Goal: Transaction & Acquisition: Book appointment/travel/reservation

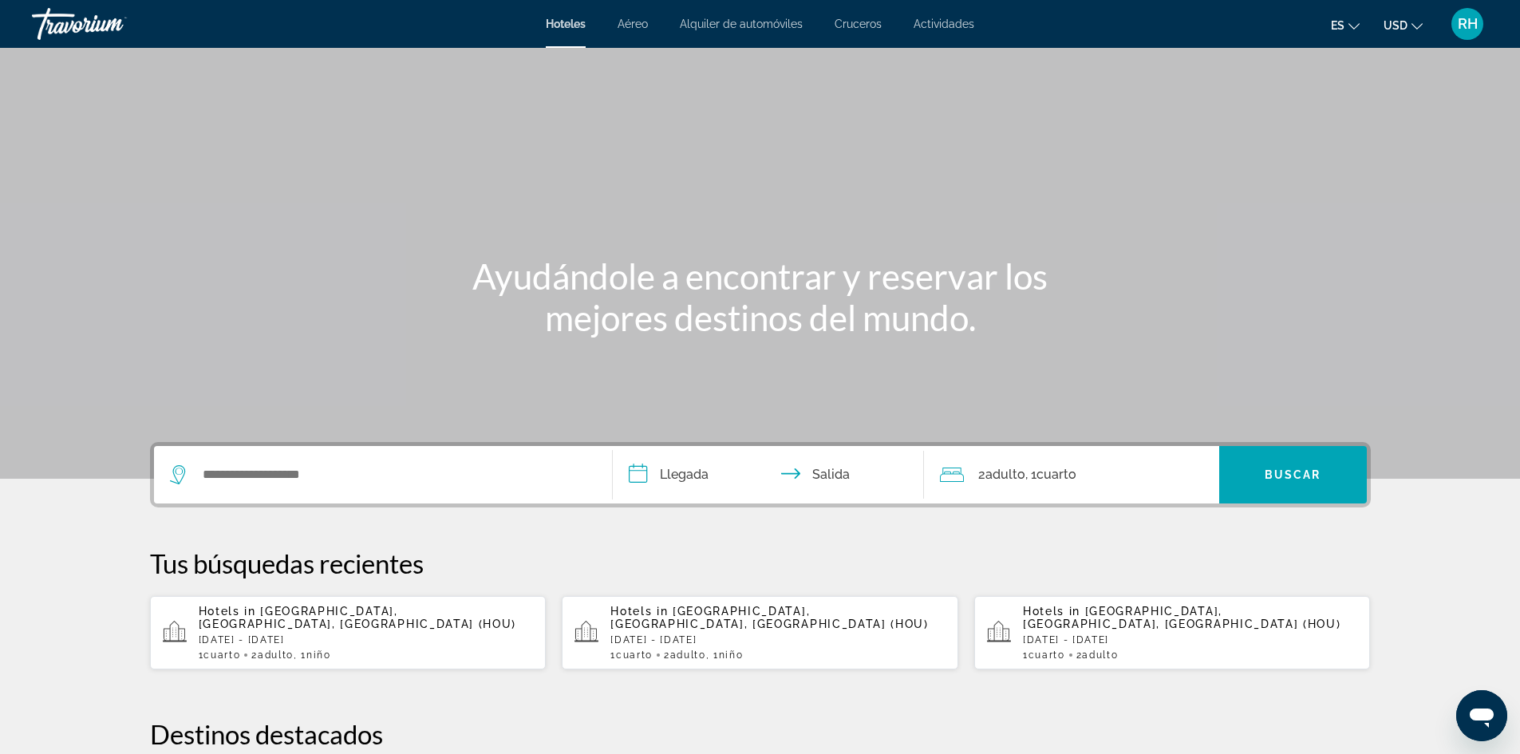
click at [410, 605] on span "[GEOGRAPHIC_DATA], [GEOGRAPHIC_DATA], [GEOGRAPHIC_DATA] (HOU)" at bounding box center [358, 618] width 318 height 26
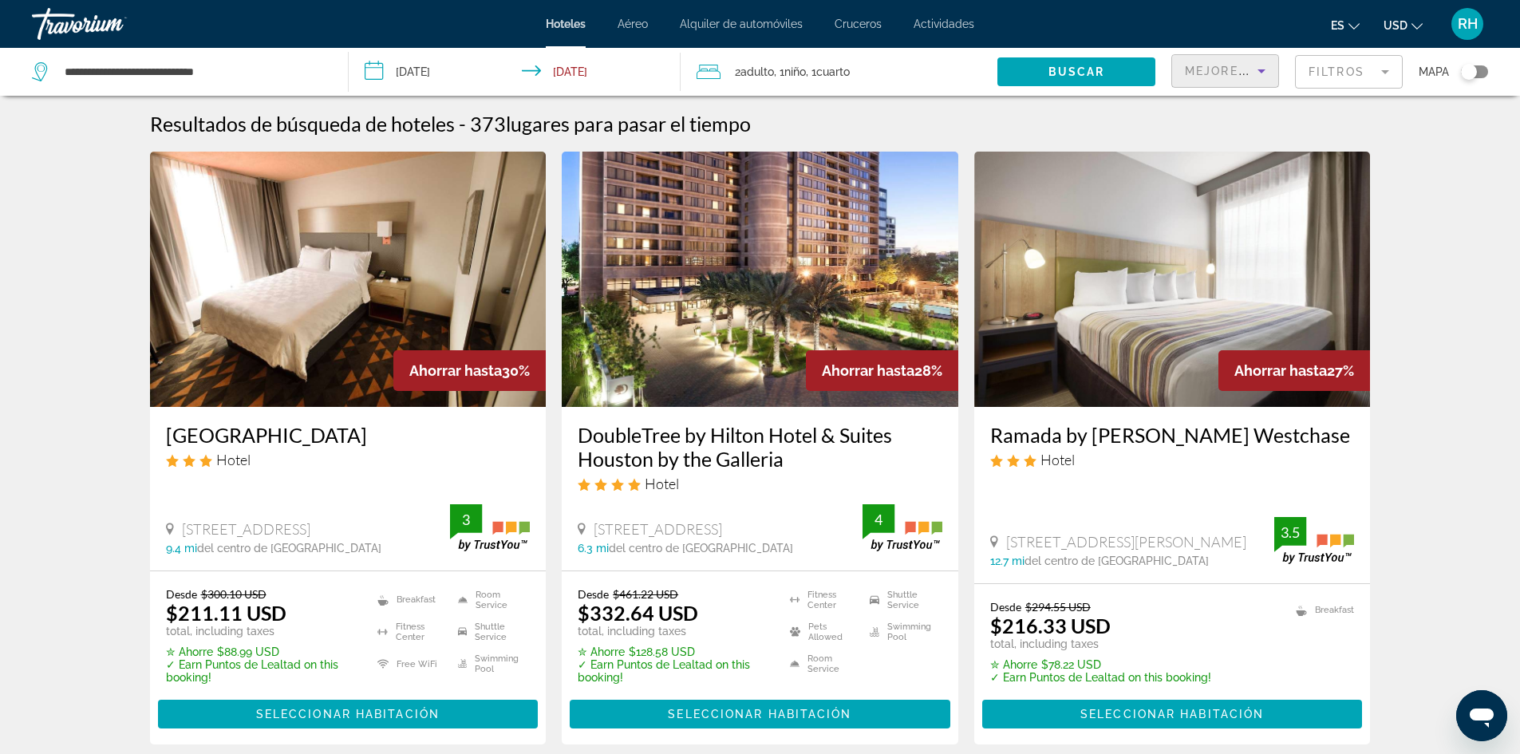
click at [1239, 63] on div "Mejores descuentos" at bounding box center [1221, 70] width 73 height 19
click at [1239, 63] on div at bounding box center [760, 377] width 1520 height 754
click at [1478, 73] on div "Toggle map" at bounding box center [1474, 71] width 27 height 13
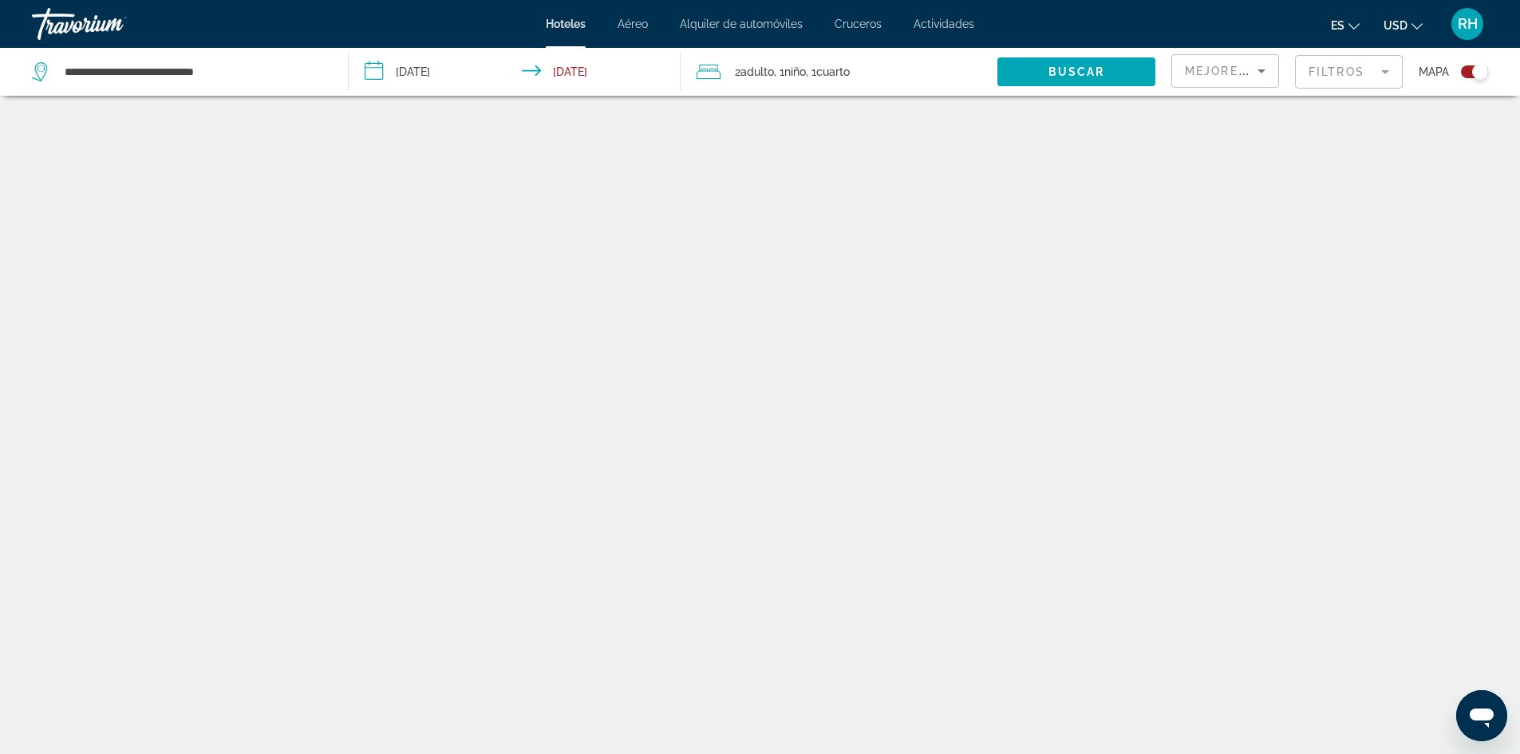
scroll to position [96, 0]
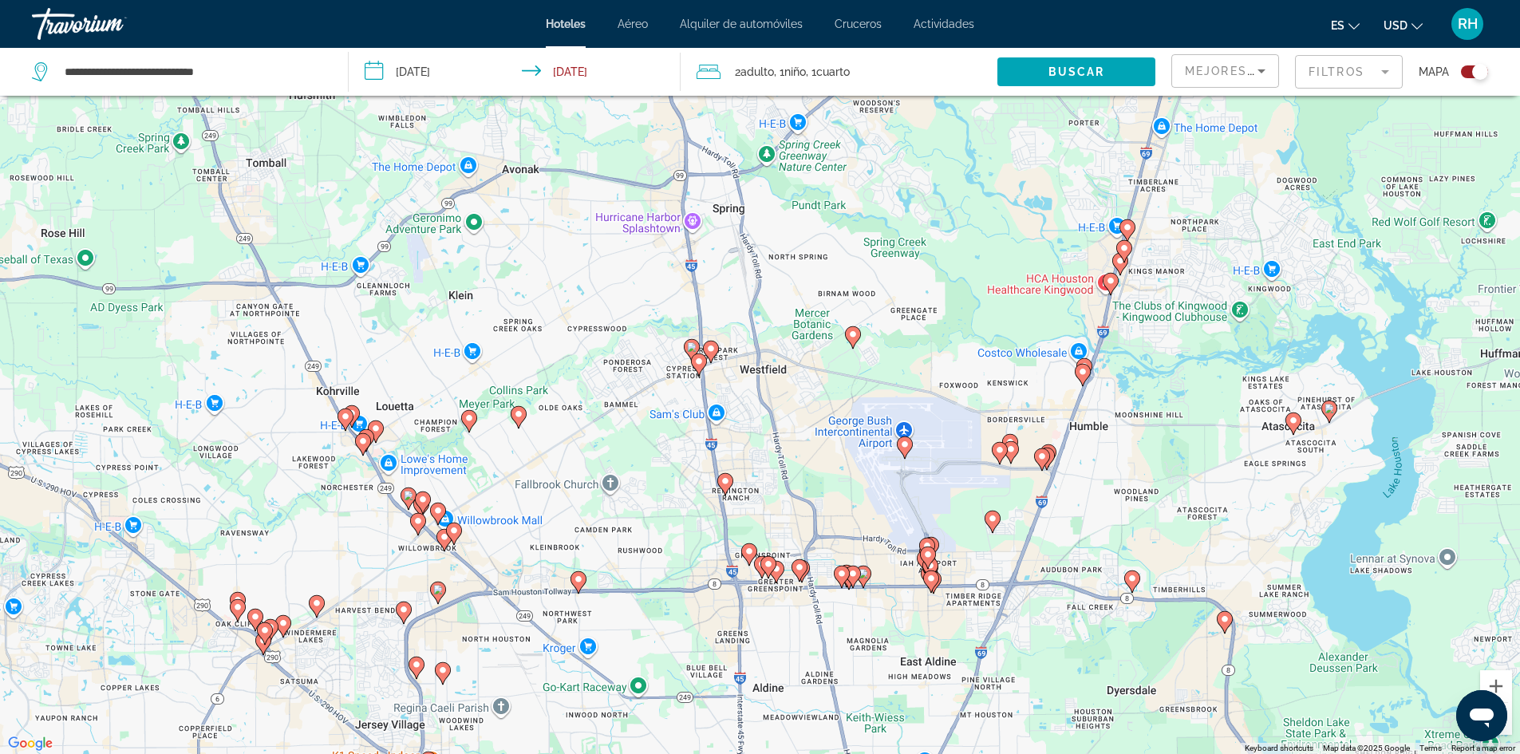
drag, startPoint x: 771, startPoint y: 294, endPoint x: 909, endPoint y: 760, distance: 485.9
click at [909, 658] on html "**********" at bounding box center [760, 281] width 1520 height 754
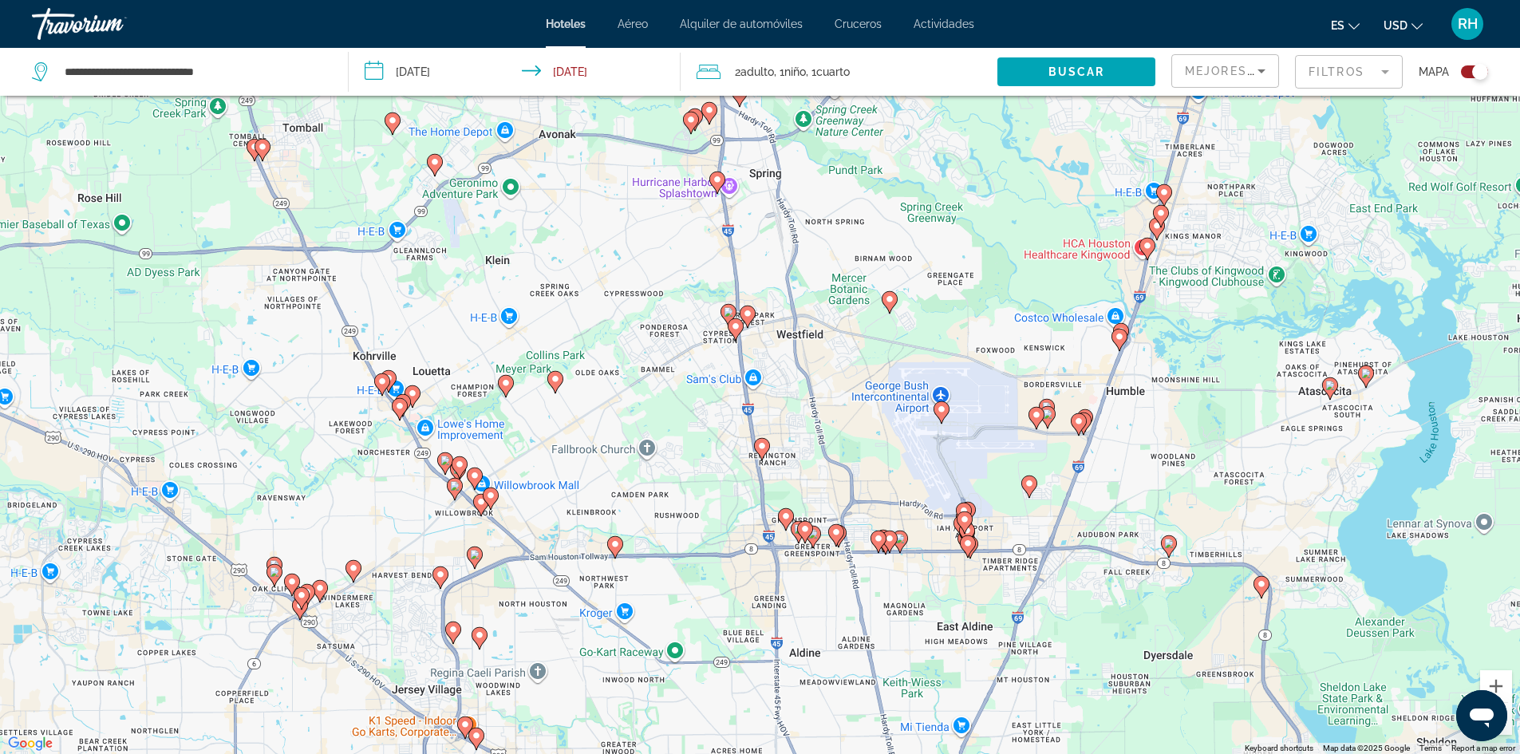
drag, startPoint x: 692, startPoint y: 578, endPoint x: 757, endPoint y: 524, distance: 84.5
click at [757, 524] on div "To activate drag with keyboard, press Alt + Enter. Once in keyboard drag state,…" at bounding box center [760, 377] width 1520 height 754
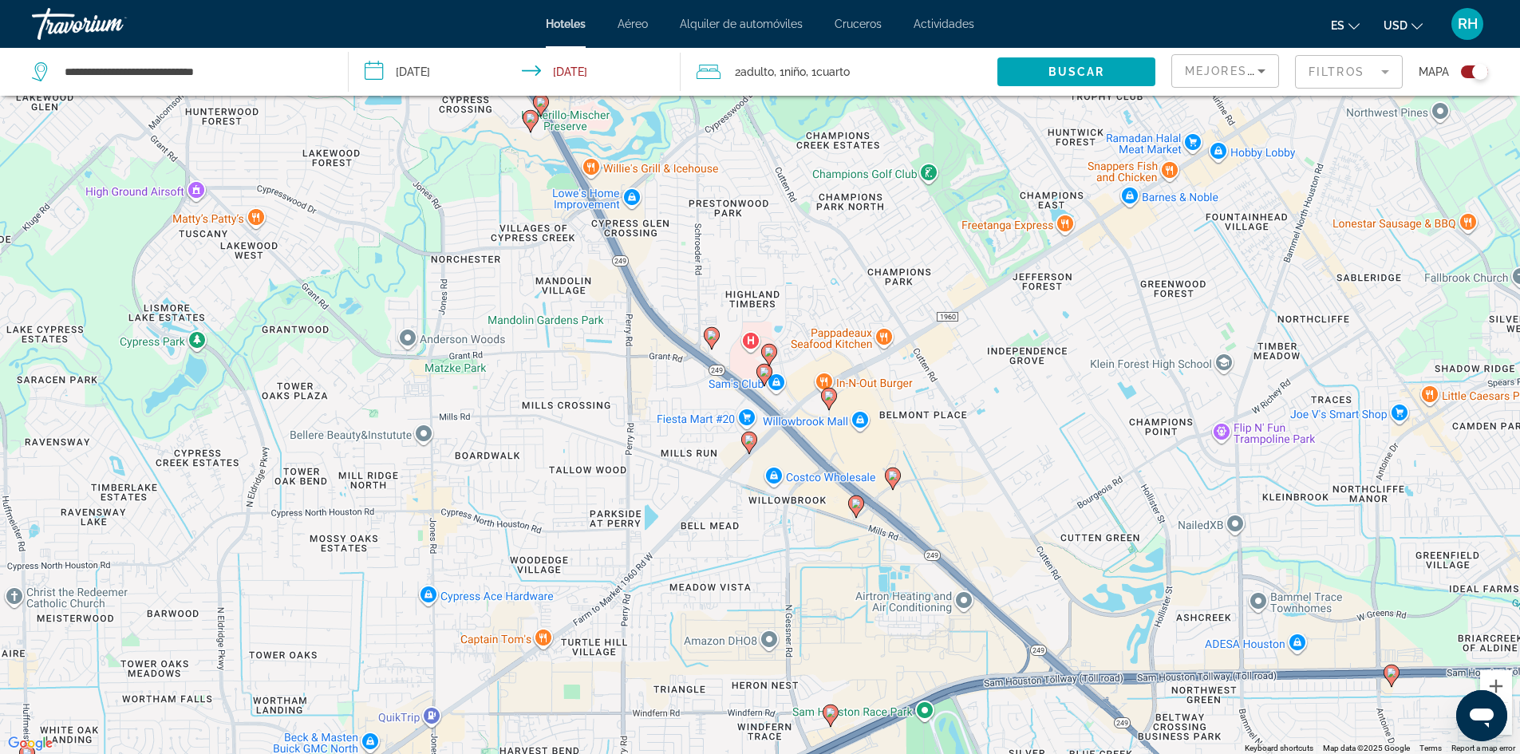
click at [893, 480] on icon "Main content" at bounding box center [892, 477] width 14 height 21
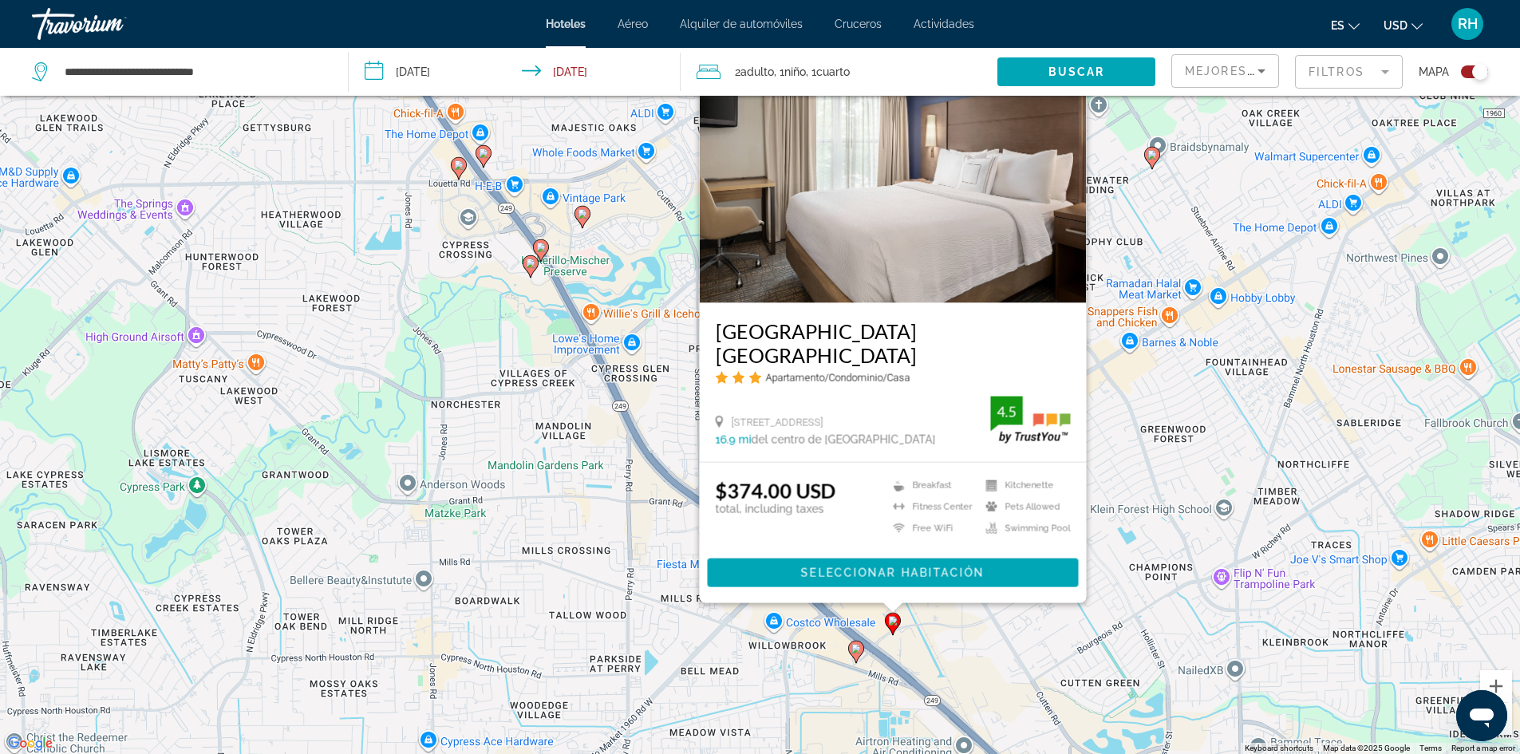
click at [853, 651] on image "Main content" at bounding box center [856, 649] width 10 height 10
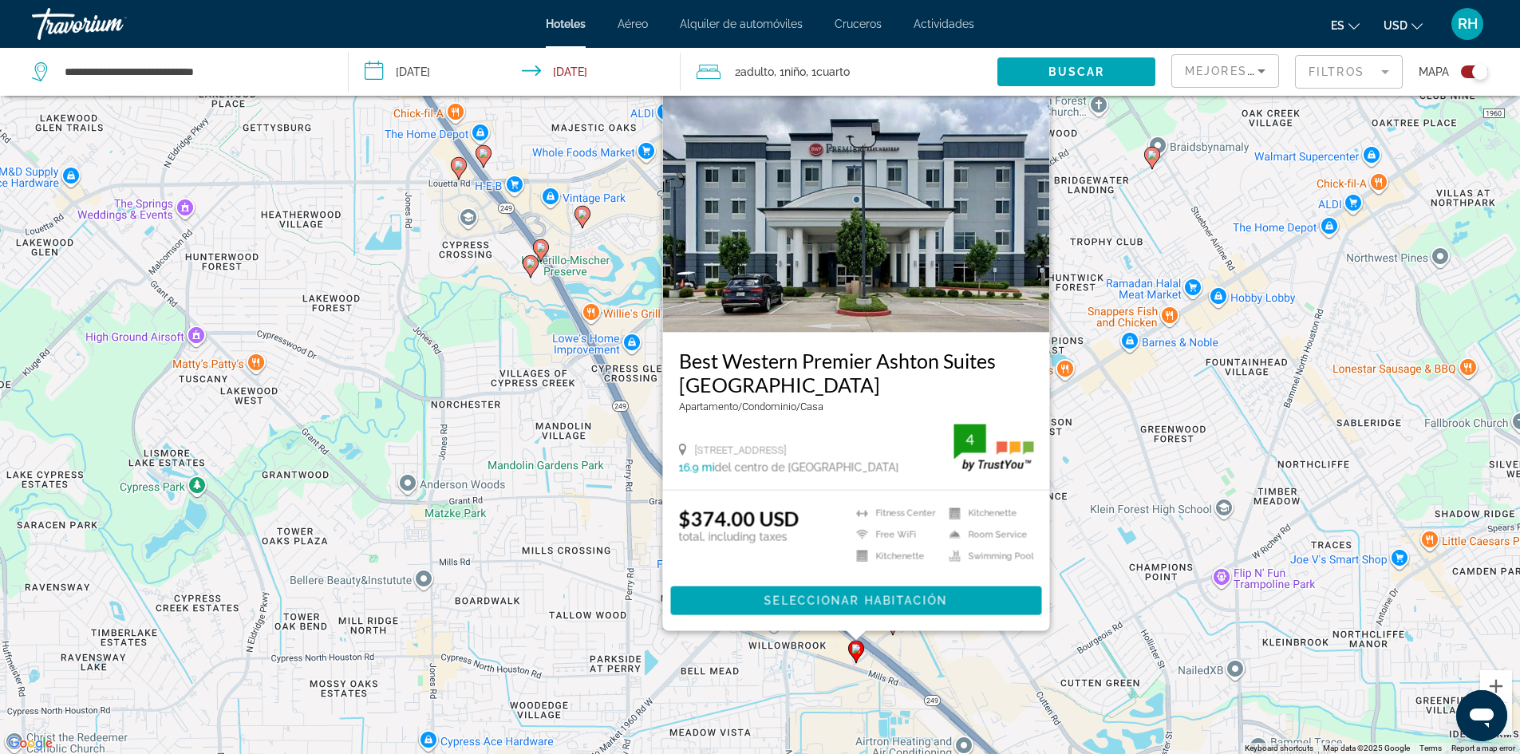
click at [698, 651] on div "To activate drag with keyboard, press Alt + Enter. Once in keyboard drag state,…" at bounding box center [760, 377] width 1520 height 754
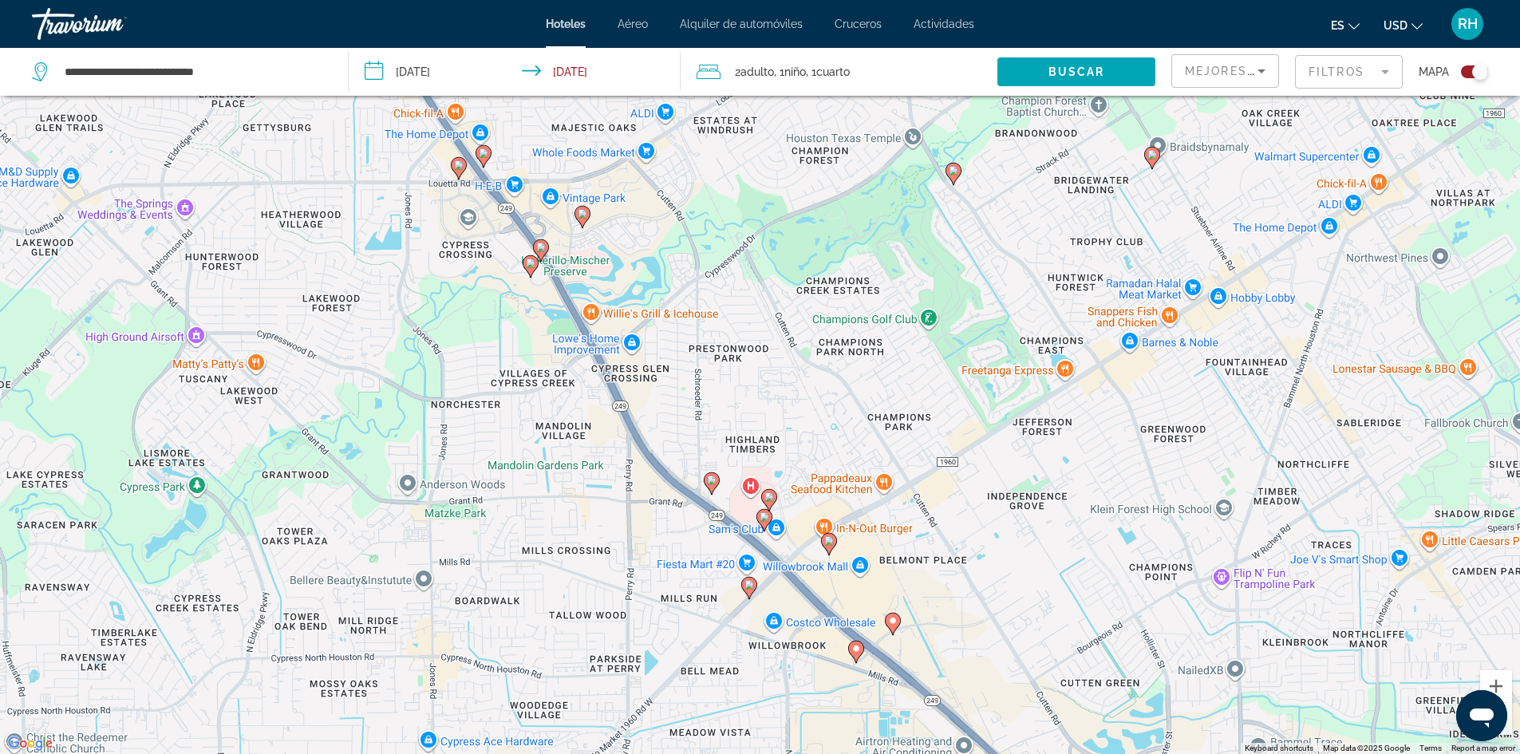
click at [747, 586] on image "Main content" at bounding box center [749, 585] width 10 height 10
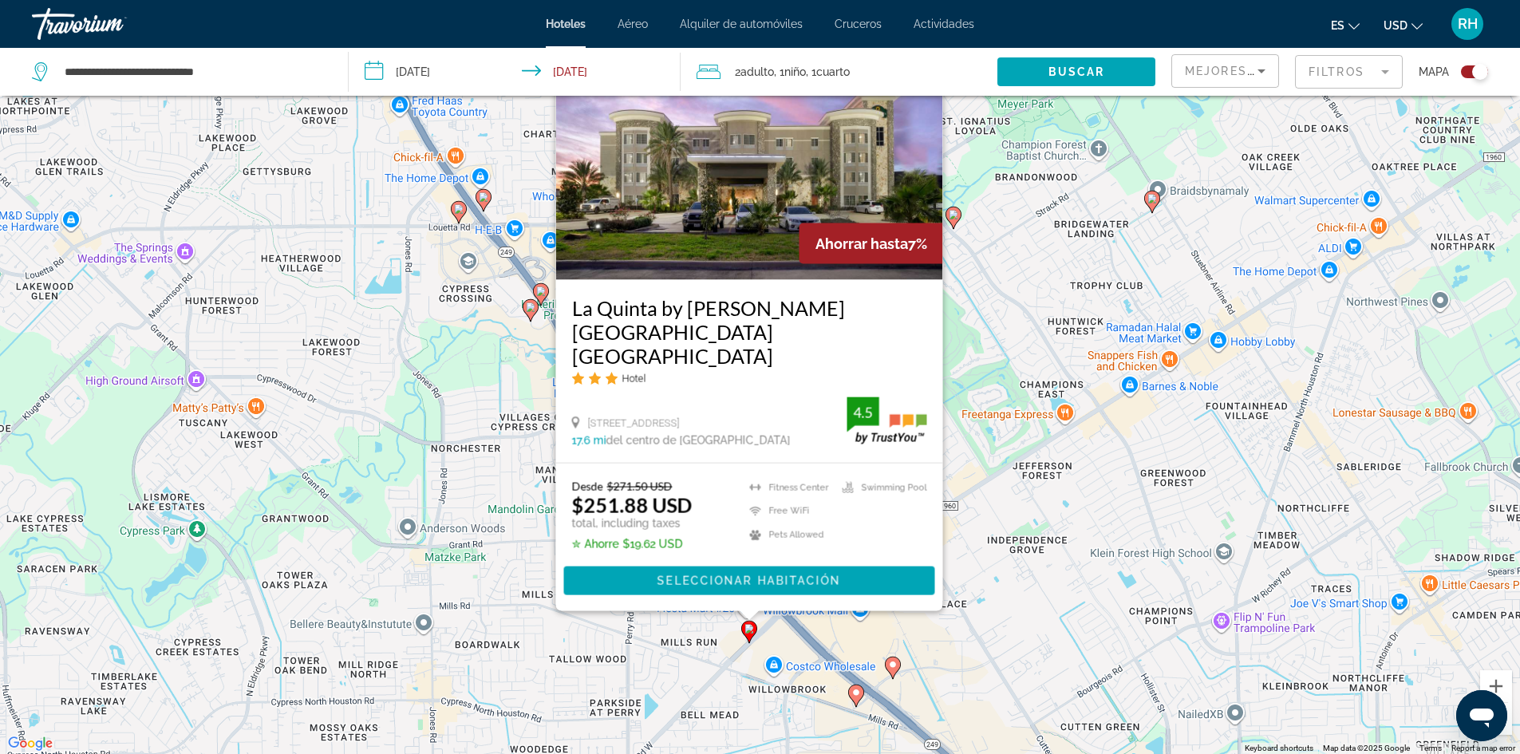
click at [813, 629] on div "To activate drag with keyboard, press Alt + Enter. Once in keyboard drag state,…" at bounding box center [760, 377] width 1520 height 754
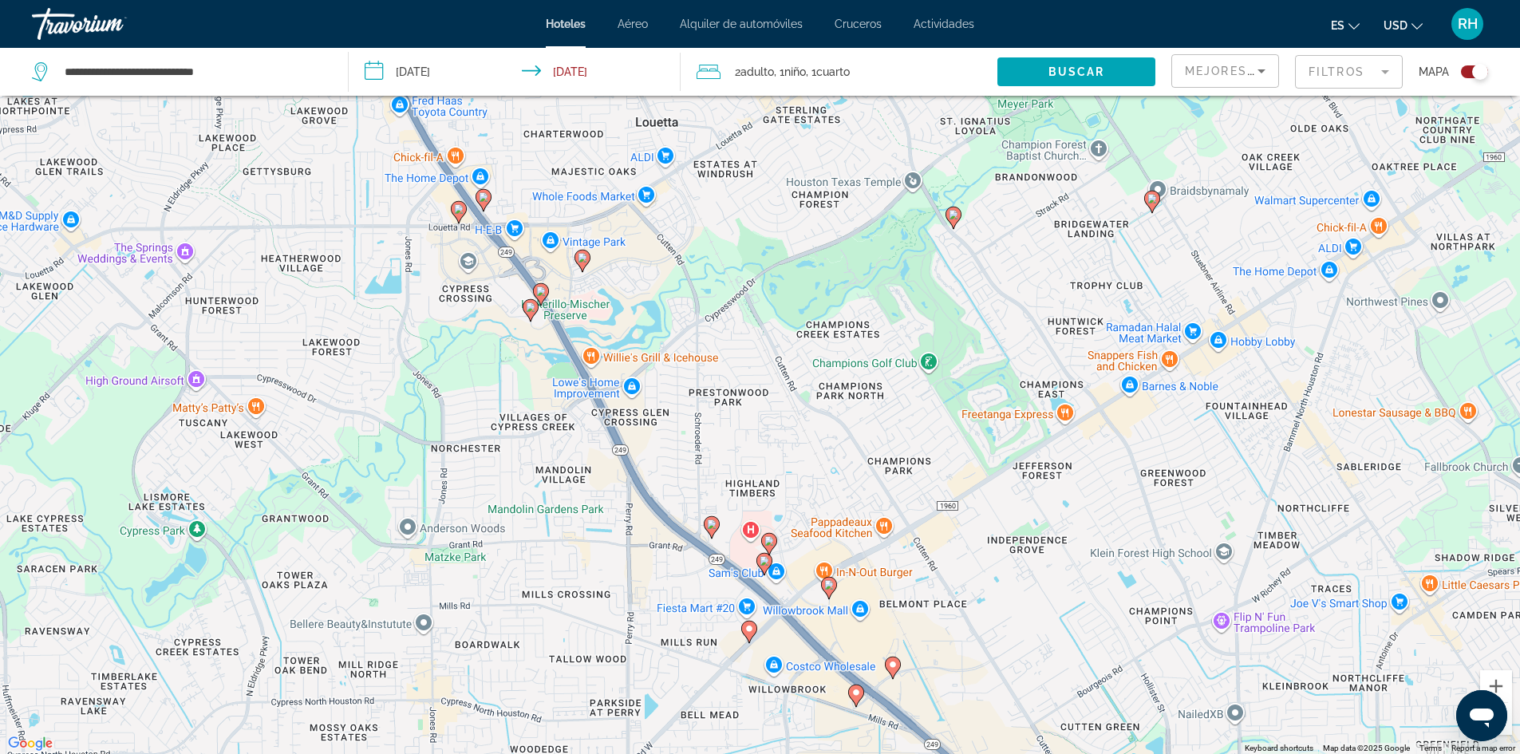
click at [829, 586] on image "Main content" at bounding box center [829, 585] width 10 height 10
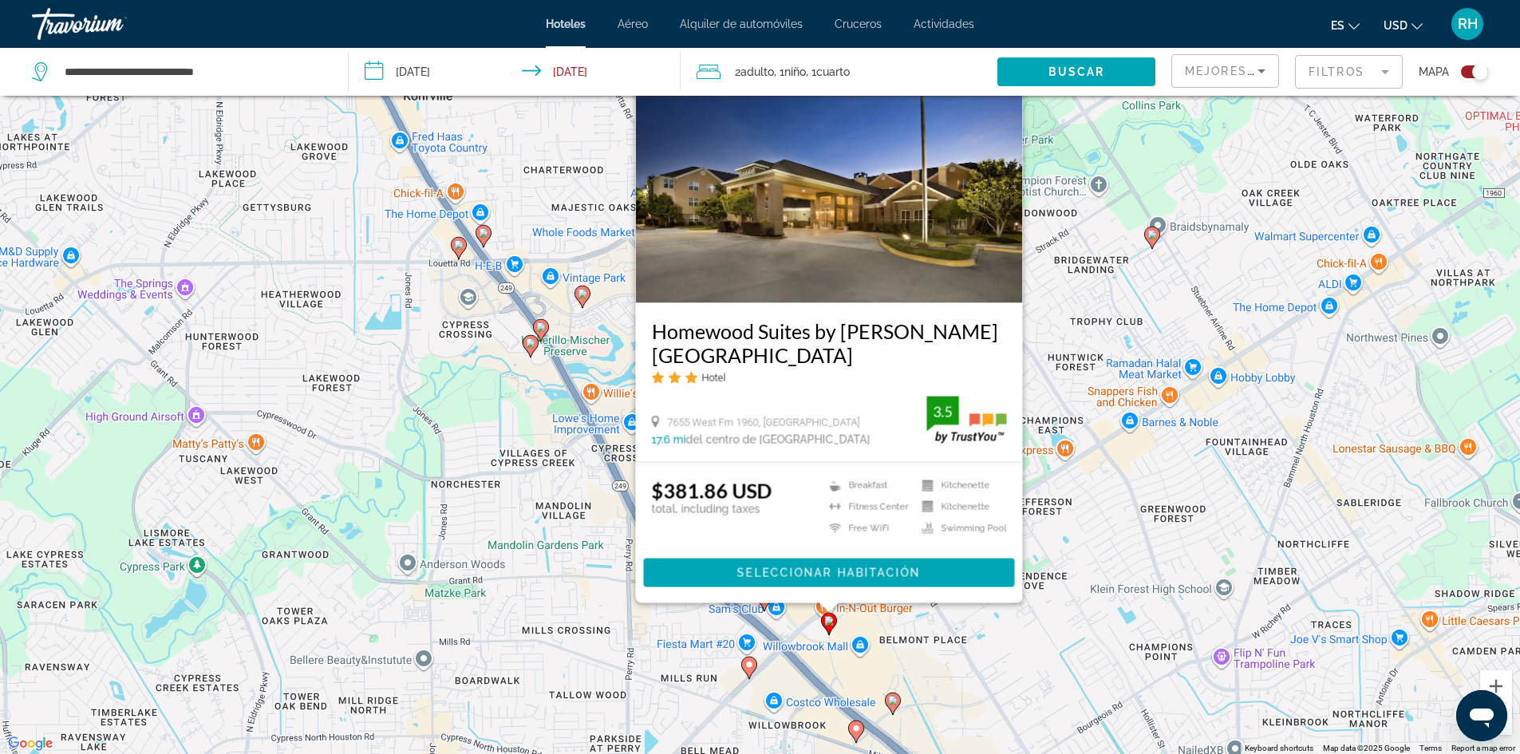
click at [795, 628] on div "To activate drag with keyboard, press Alt + Enter. Once in keyboard drag state,…" at bounding box center [760, 377] width 1520 height 754
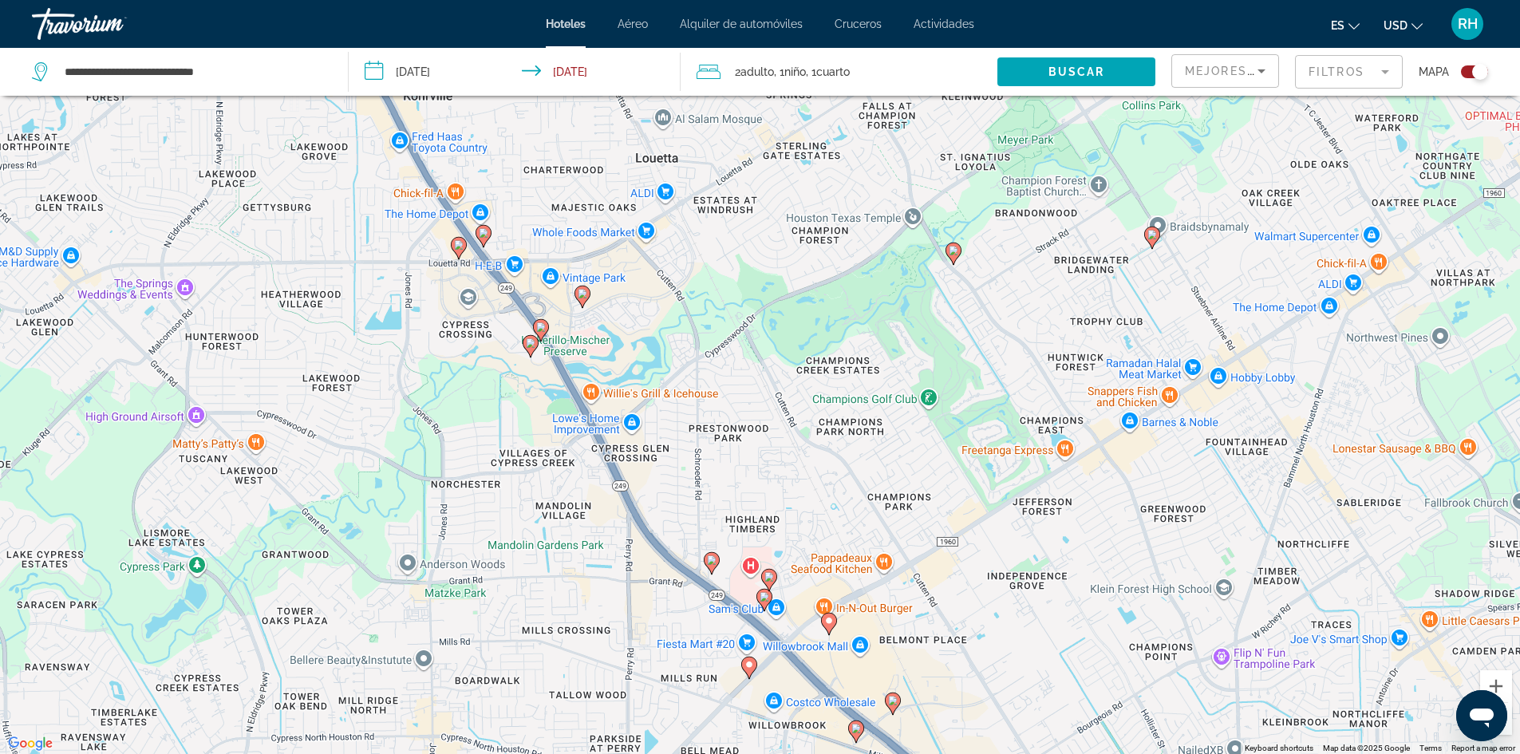
click at [762, 597] on image "Main content" at bounding box center [764, 597] width 10 height 10
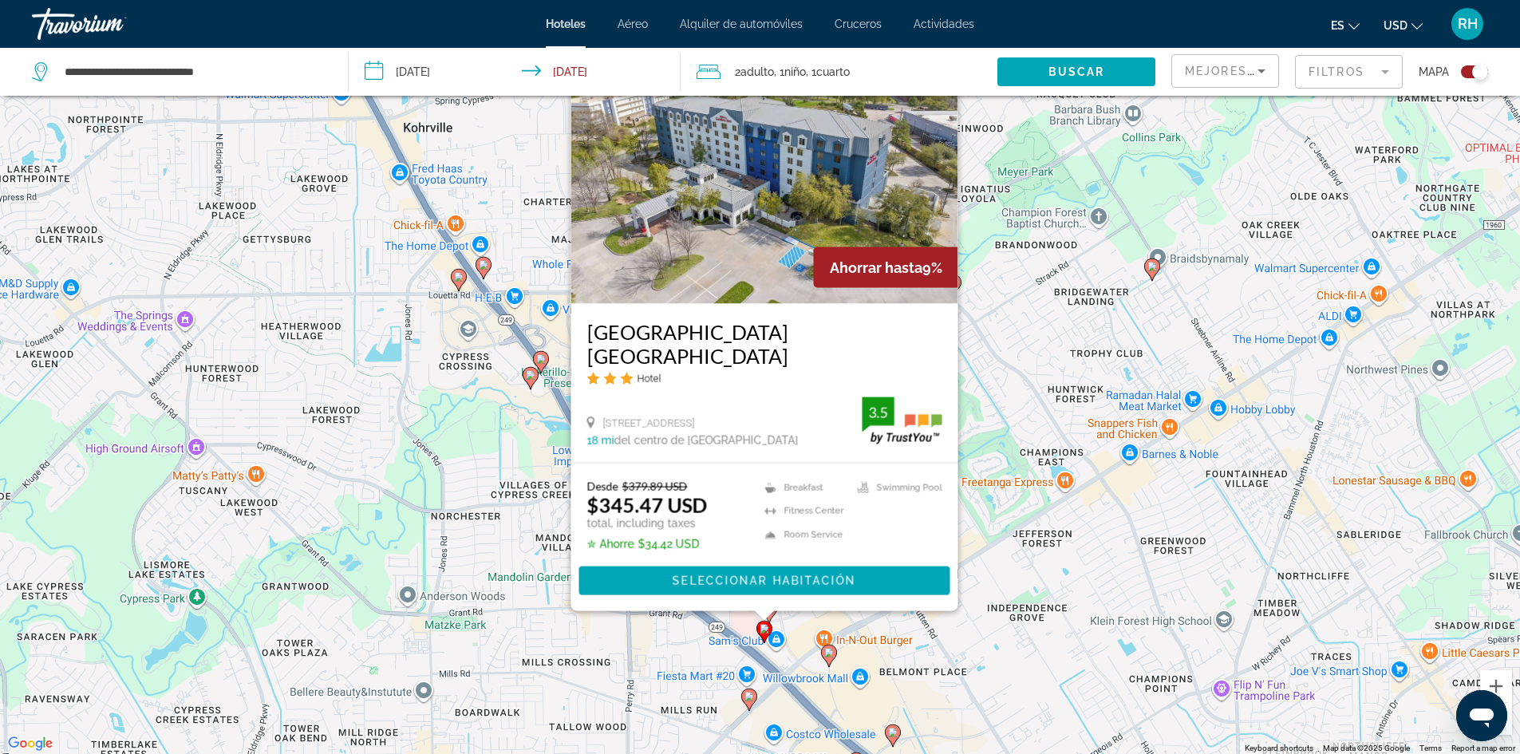
click at [664, 634] on div "To activate drag with keyboard, press Alt + Enter. Once in keyboard drag state,…" at bounding box center [760, 377] width 1520 height 754
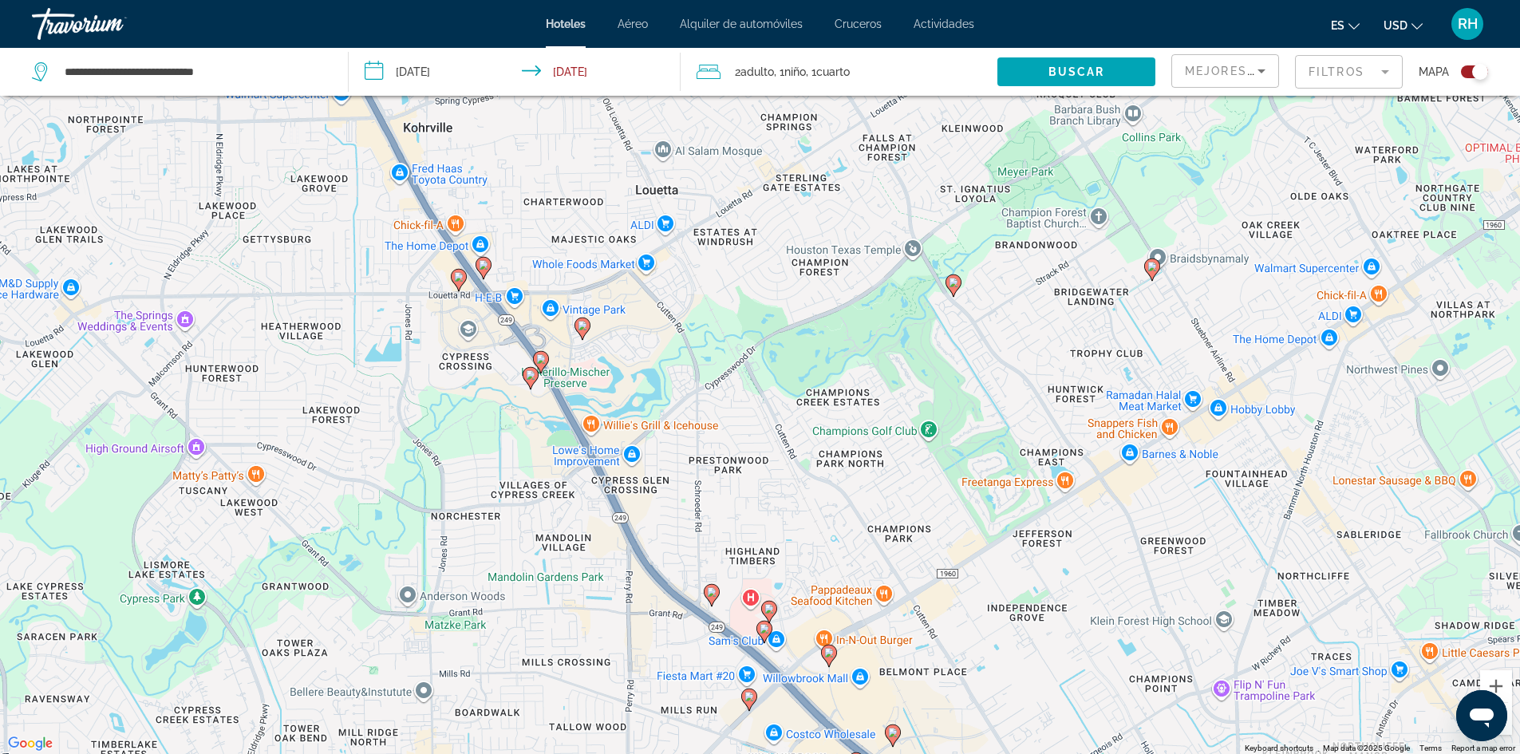
click at [770, 617] on icon "Main content" at bounding box center [768, 611] width 14 height 21
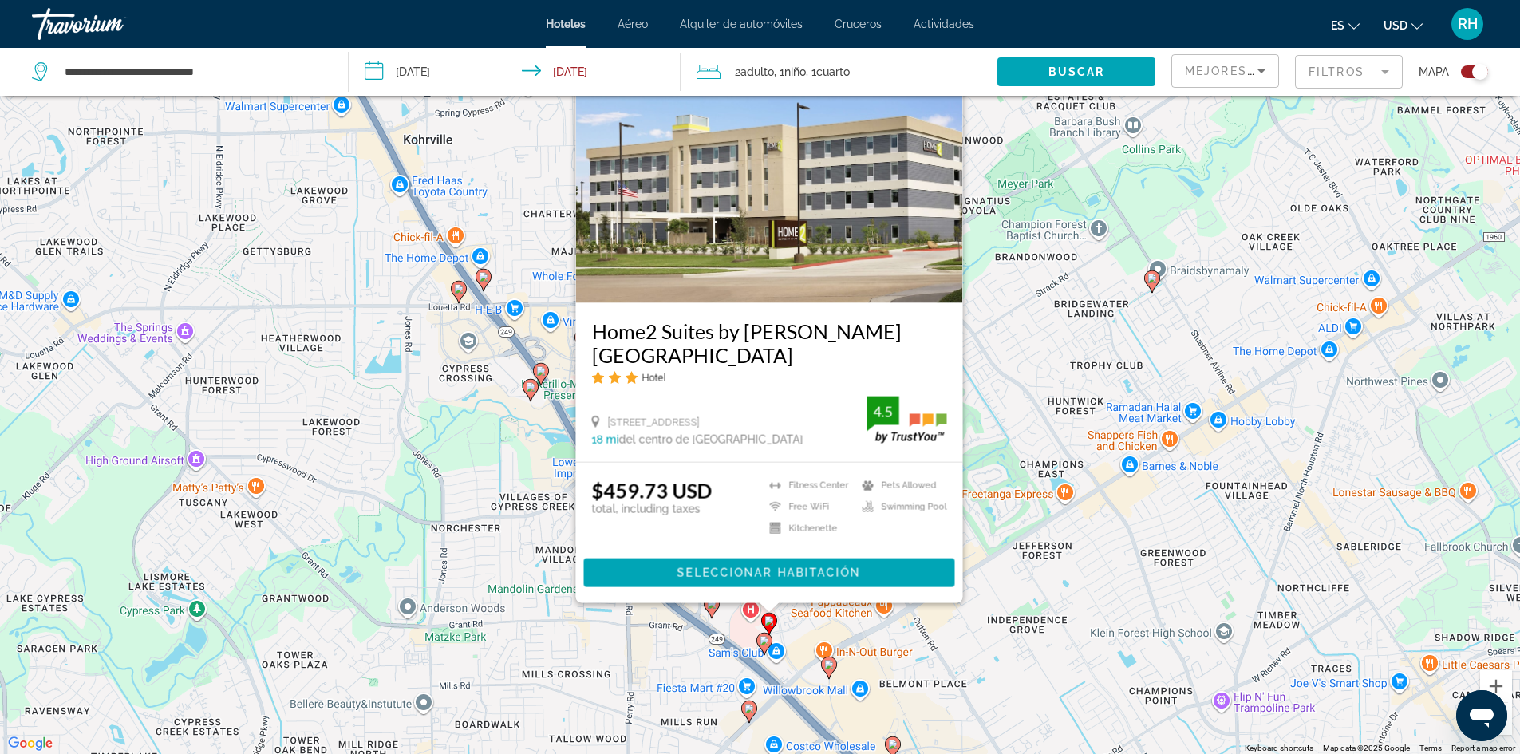
click at [670, 640] on div "To activate drag with keyboard, press Alt + Enter. Once in keyboard drag state,…" at bounding box center [760, 377] width 1520 height 754
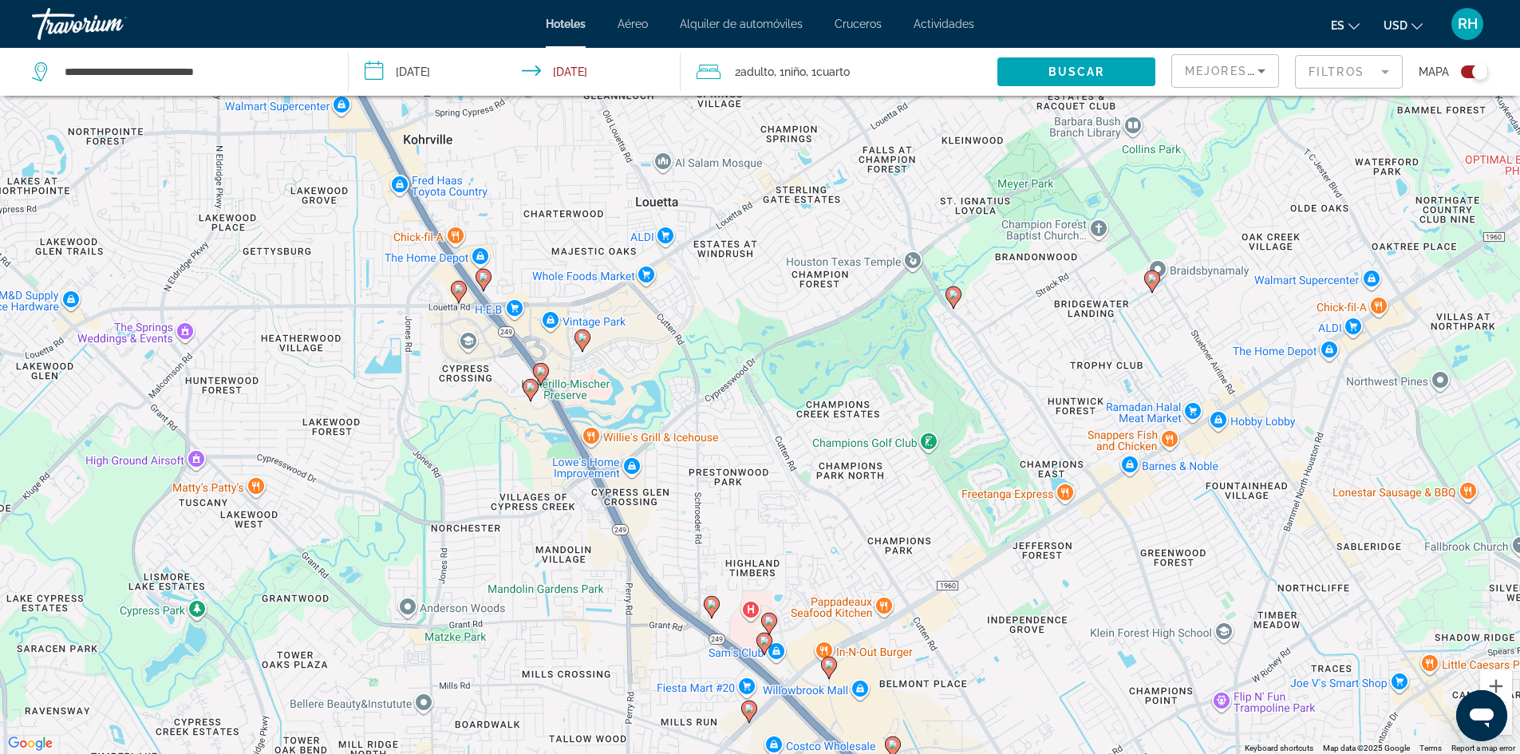
click at [709, 607] on image "Main content" at bounding box center [712, 604] width 10 height 10
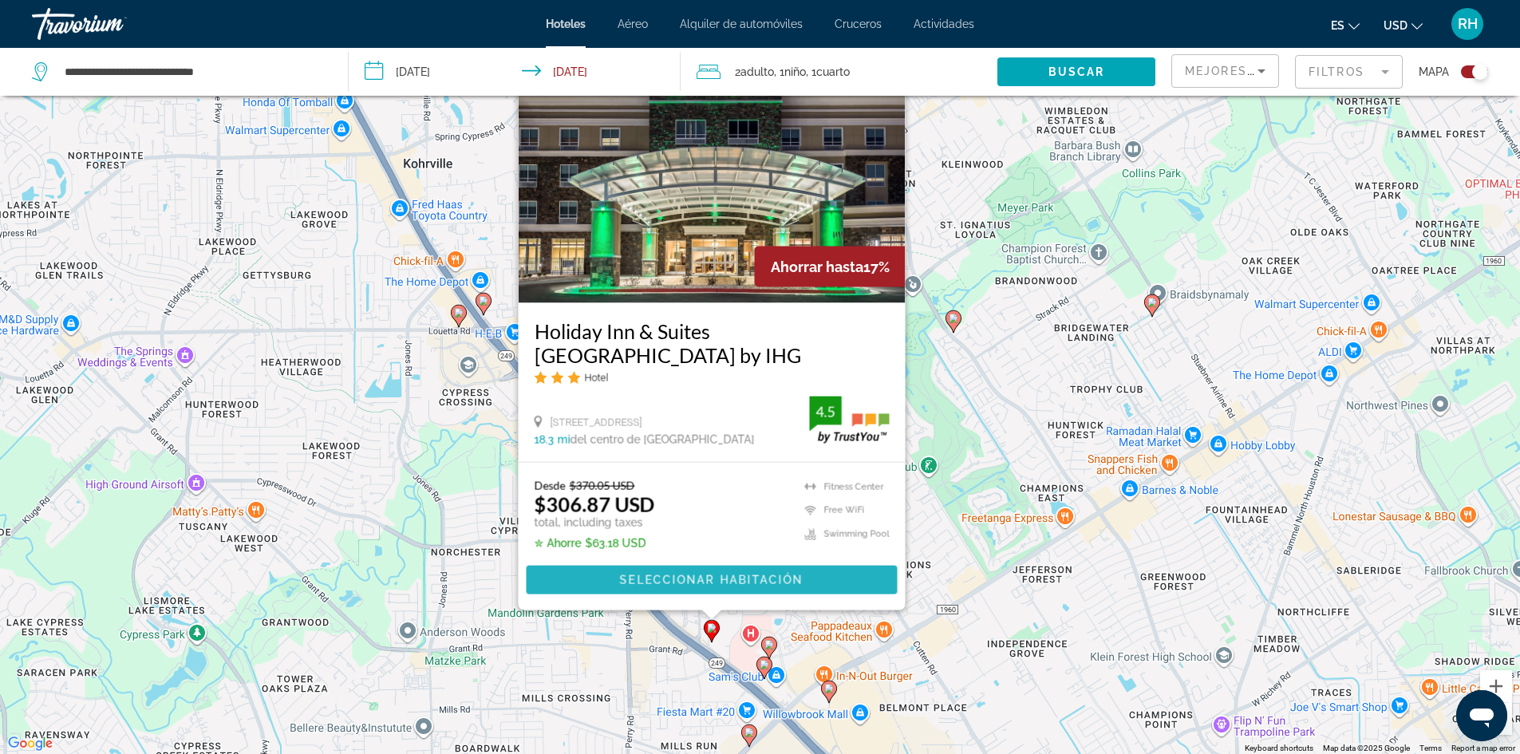
click at [717, 575] on span "Seleccionar habitación" at bounding box center [710, 580] width 183 height 13
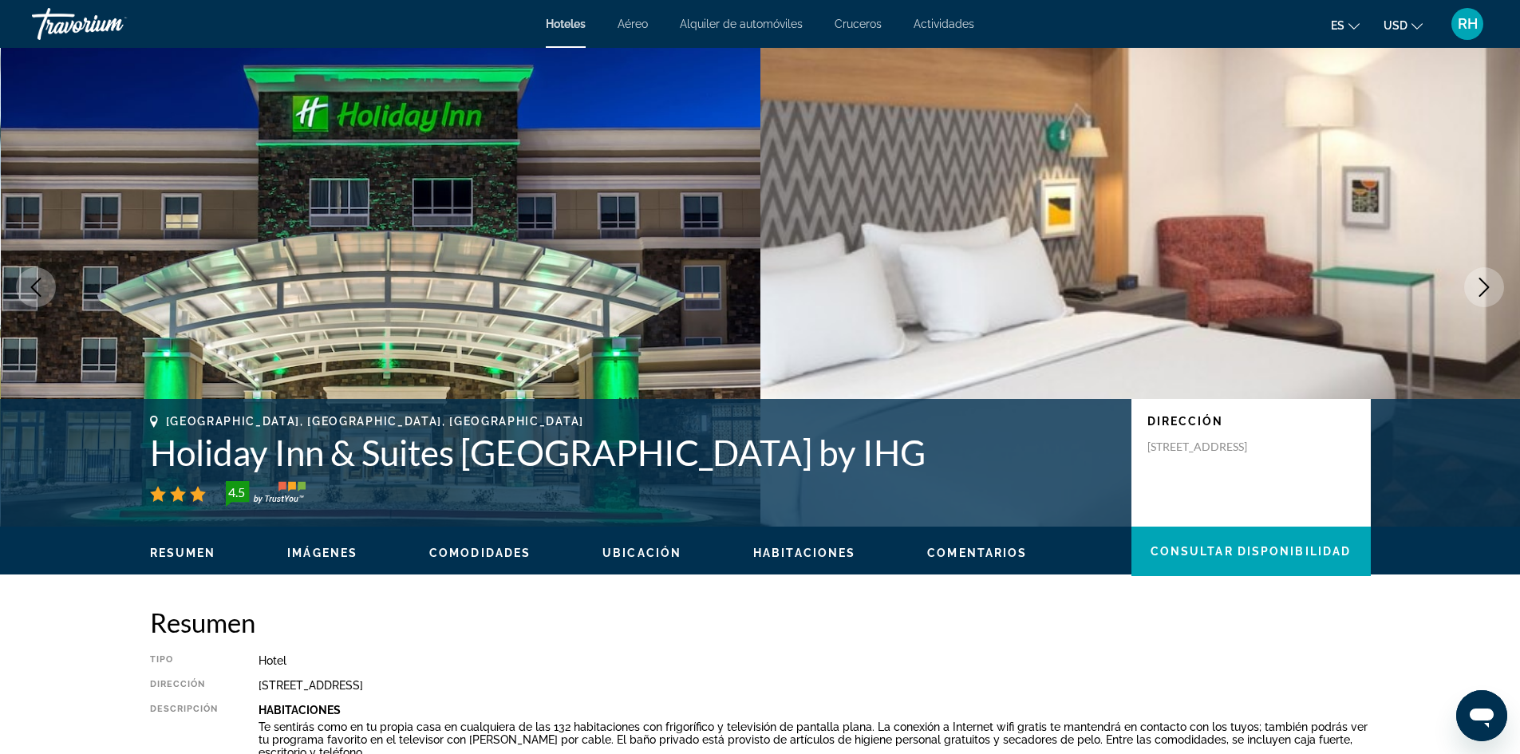
click at [1480, 286] on icon "Next image" at bounding box center [1483, 287] width 19 height 19
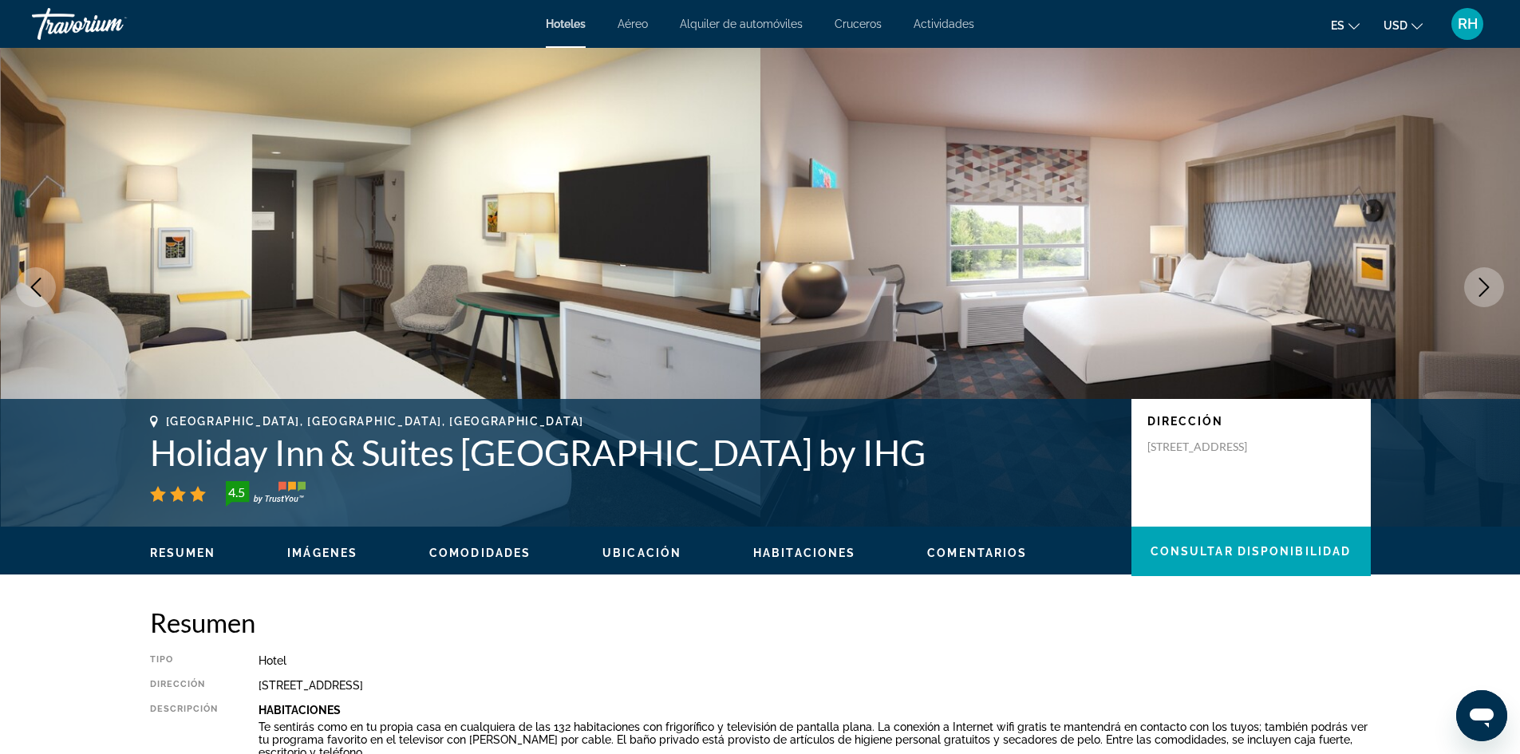
click at [1480, 286] on icon "Next image" at bounding box center [1483, 287] width 19 height 19
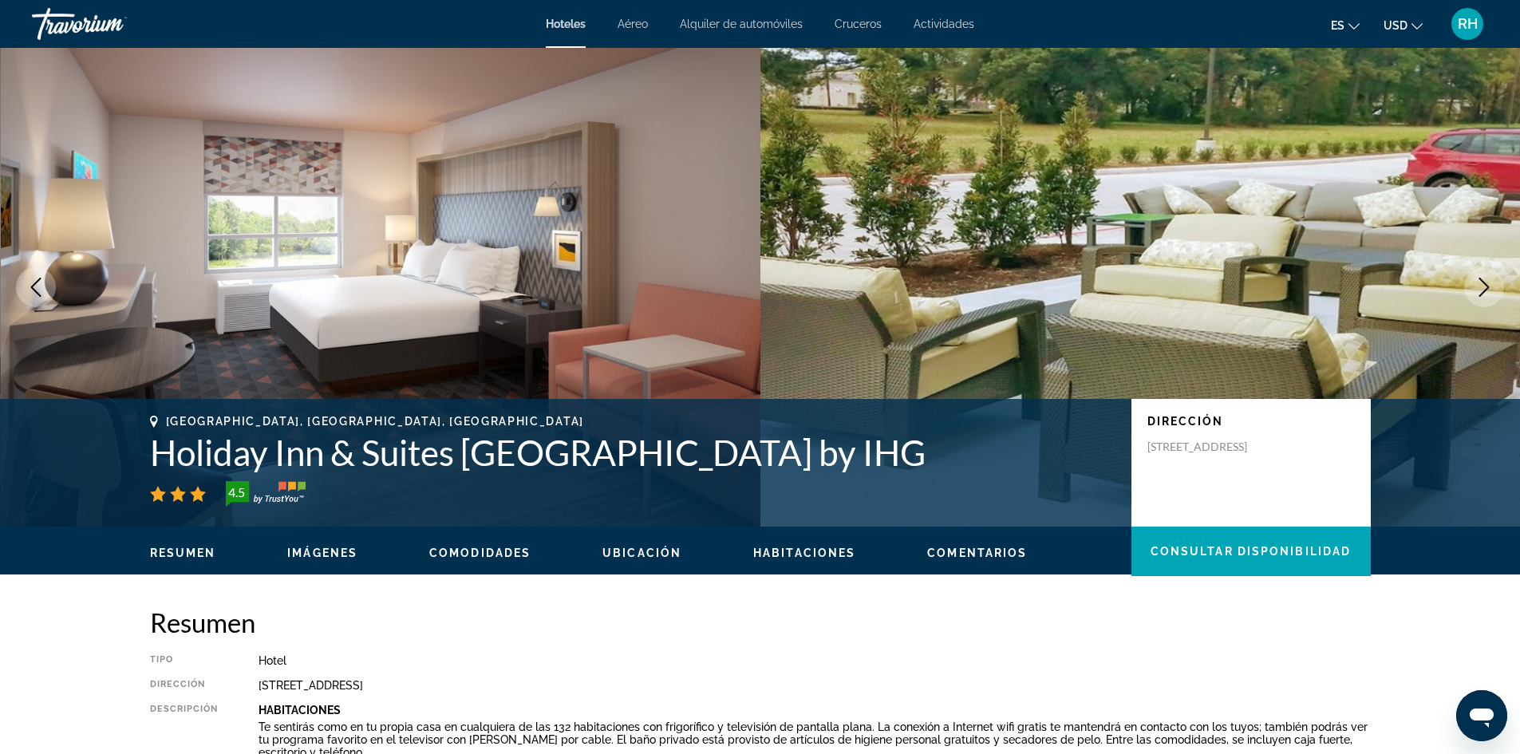
click at [1480, 286] on icon "Next image" at bounding box center [1483, 287] width 19 height 19
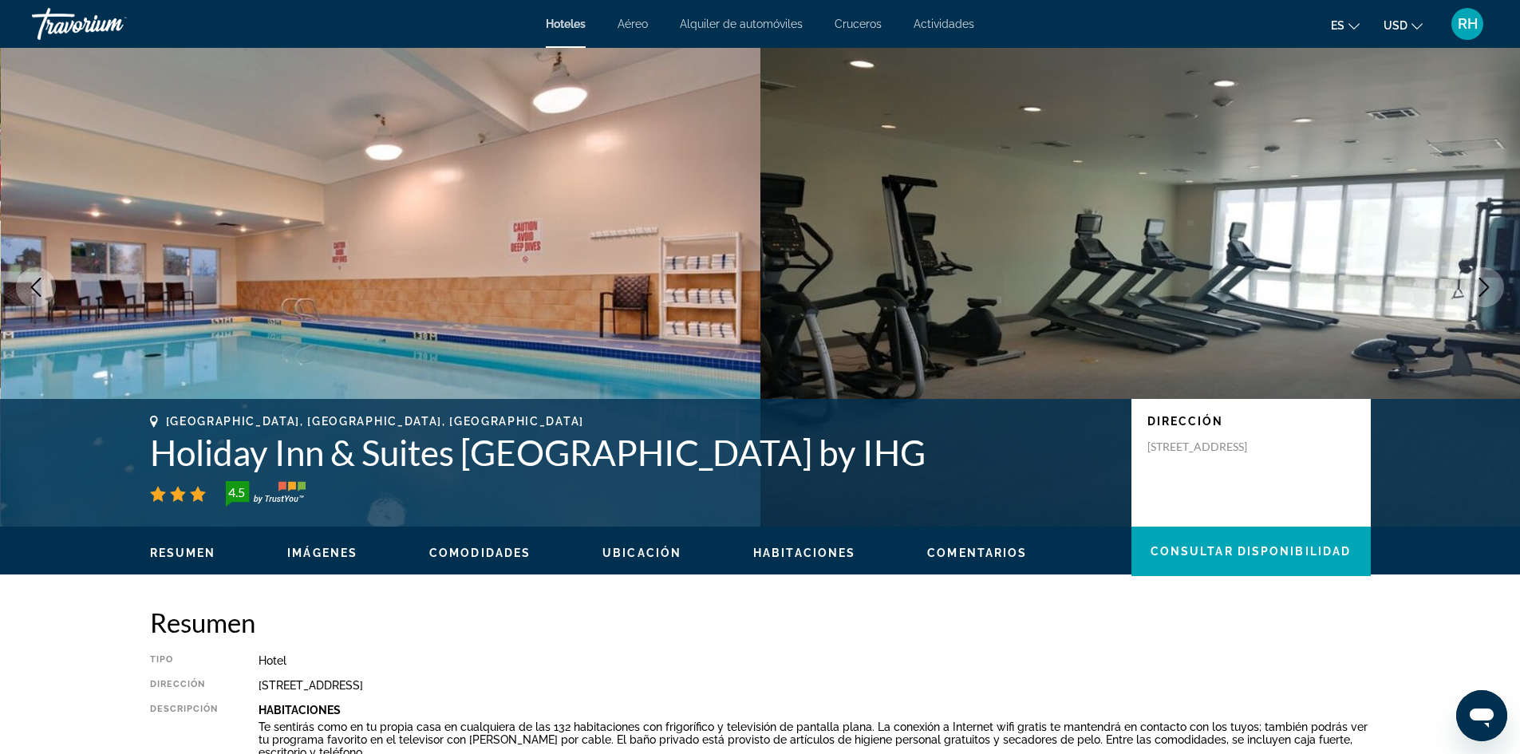
click at [1480, 286] on icon "Next image" at bounding box center [1483, 287] width 19 height 19
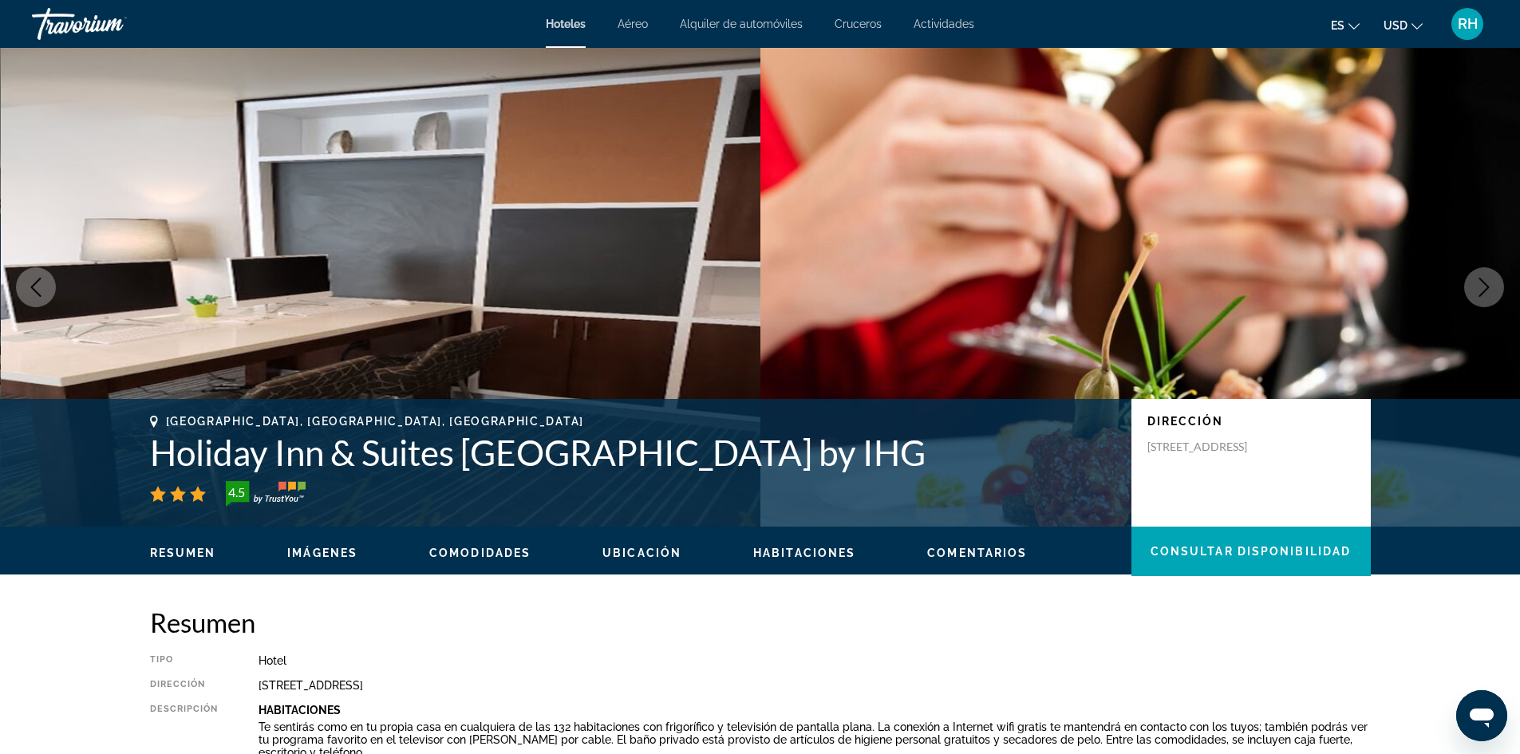
click at [1480, 286] on icon "Next image" at bounding box center [1483, 287] width 19 height 19
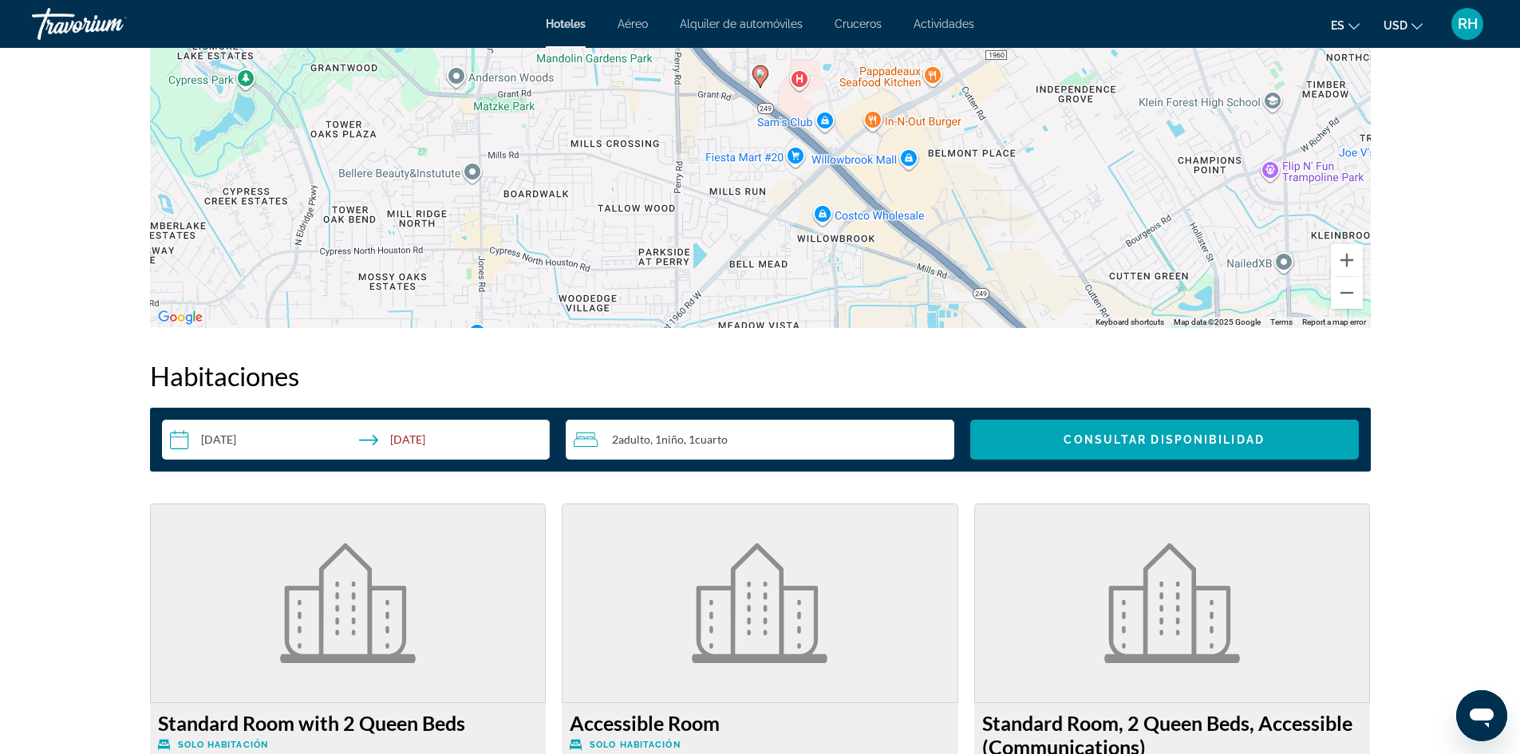
scroll to position [2234, 0]
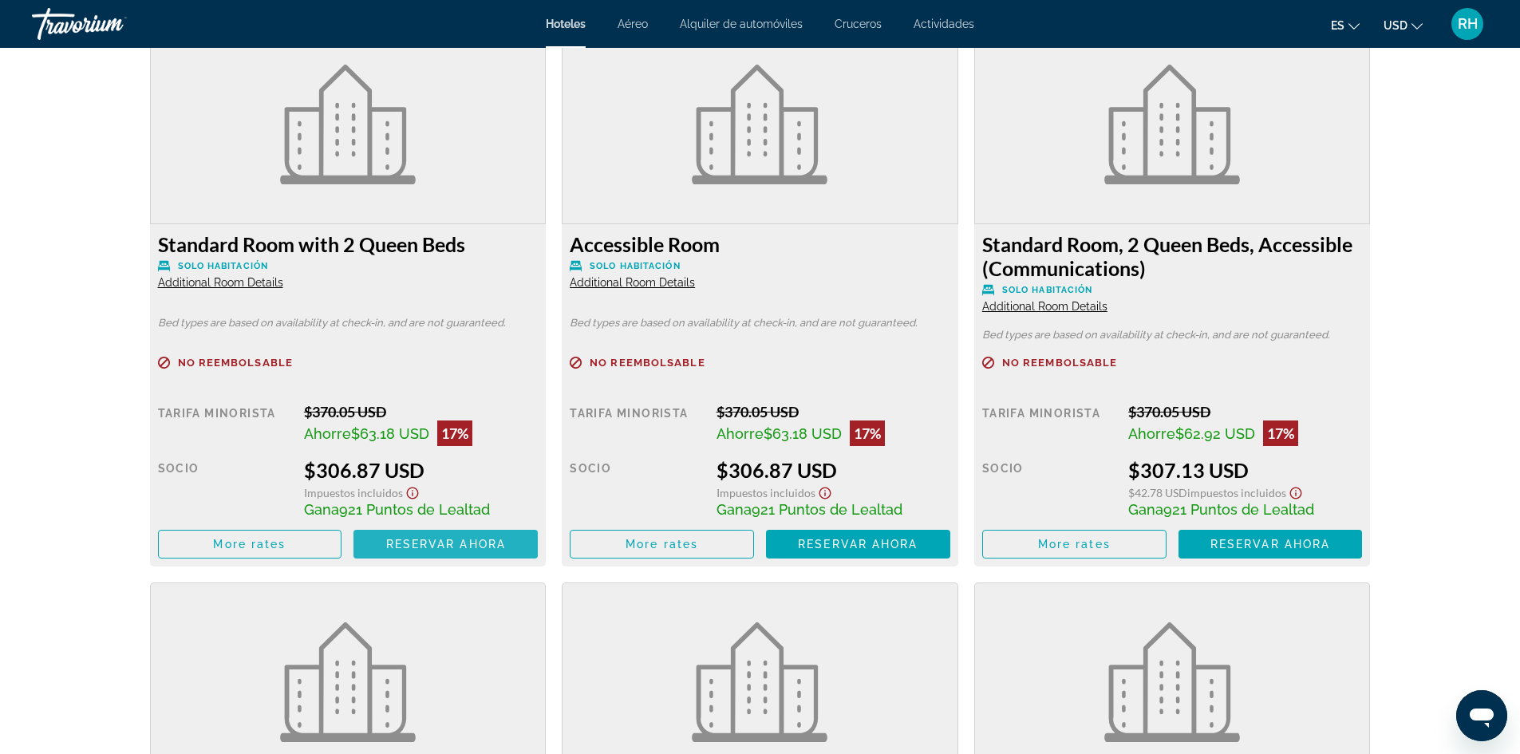
click at [475, 548] on span "Reservar ahora" at bounding box center [446, 544] width 120 height 13
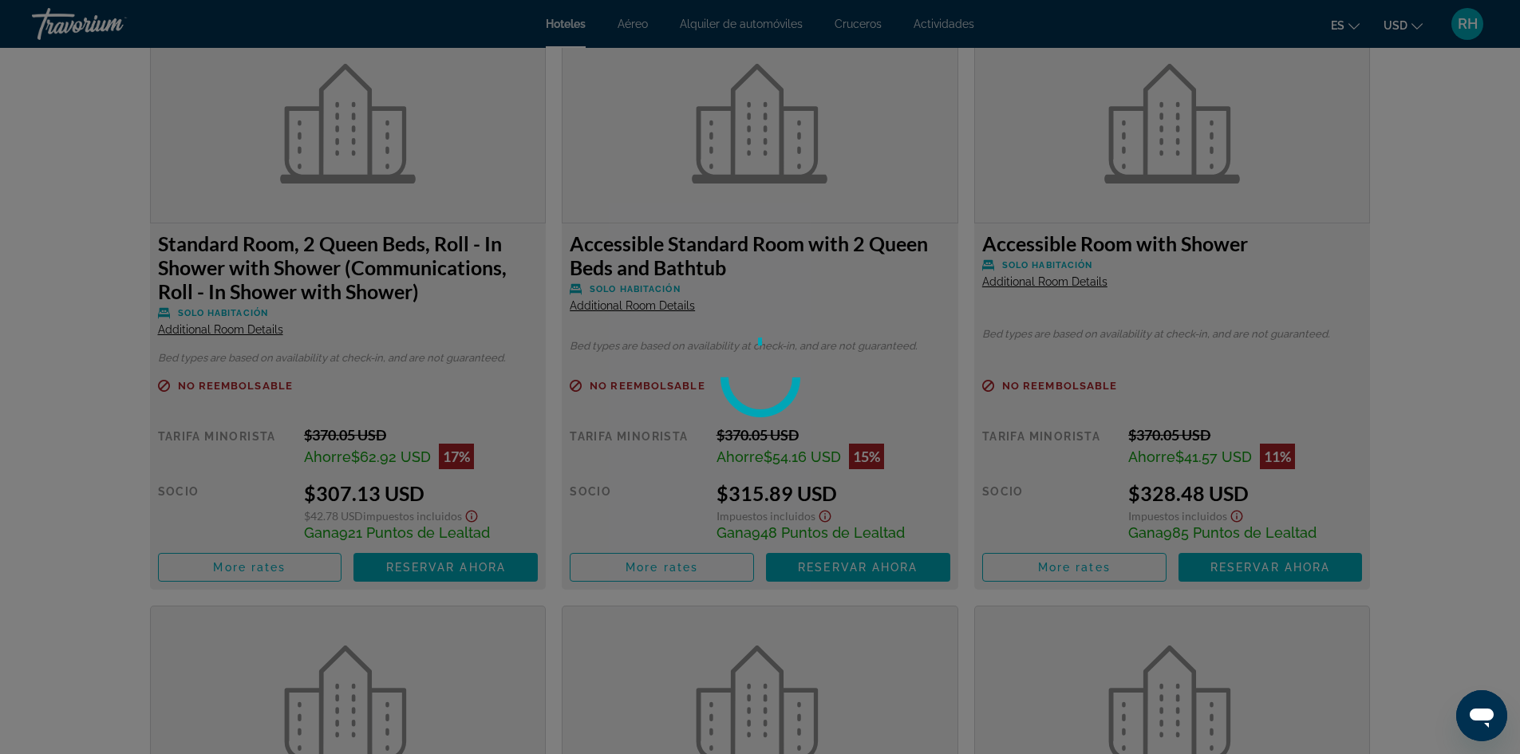
scroll to position [2793, 0]
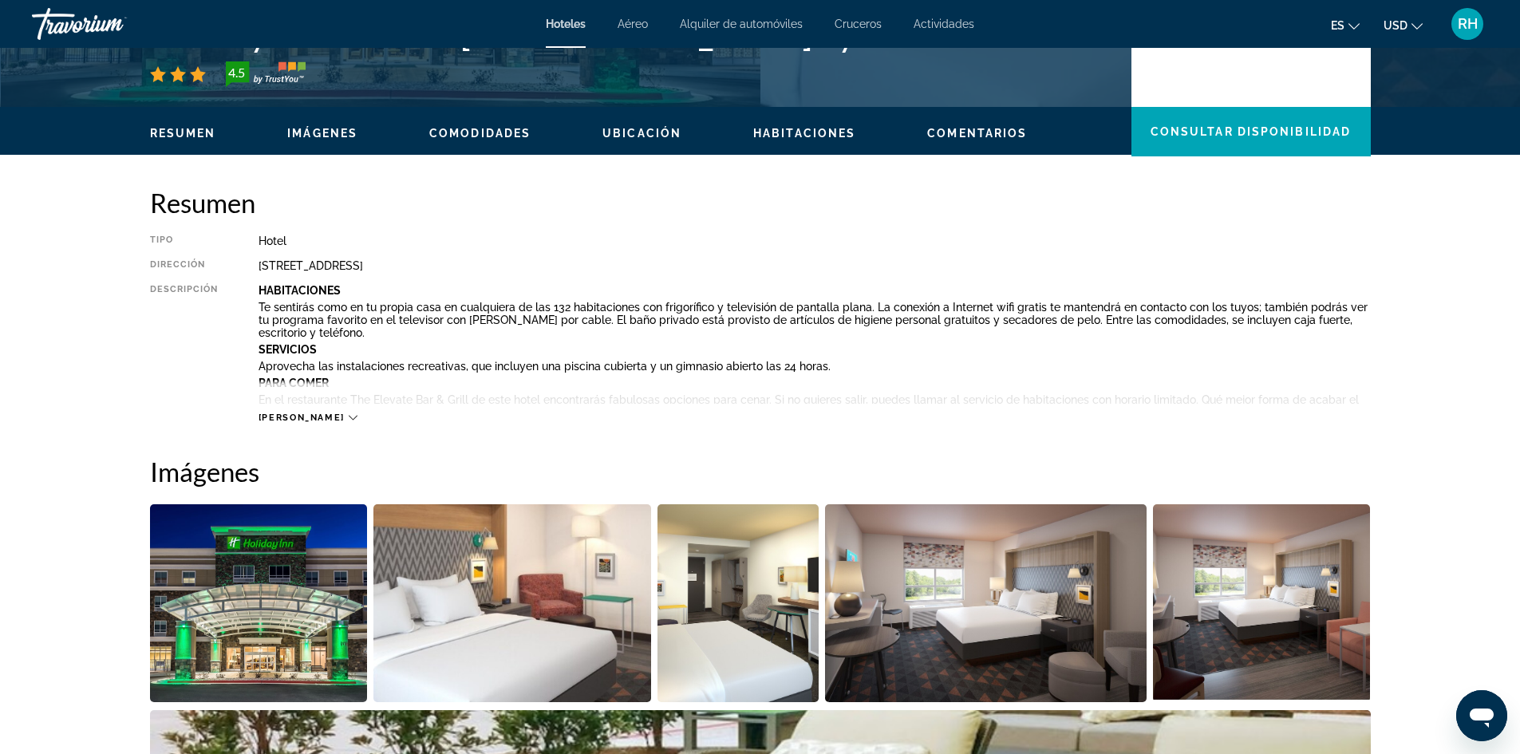
scroll to position [479, 0]
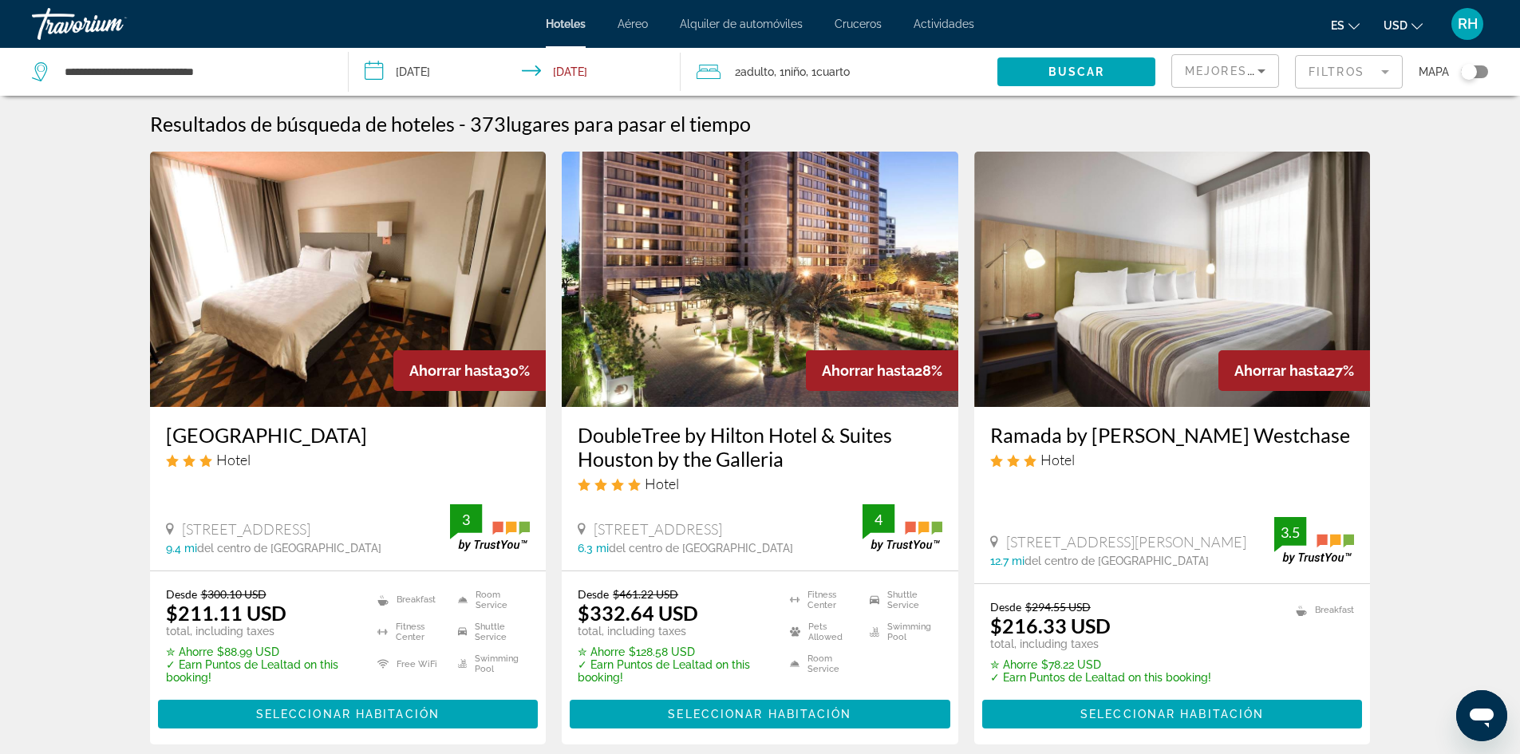
click at [1470, 73] on div "Toggle map" at bounding box center [1469, 72] width 16 height 16
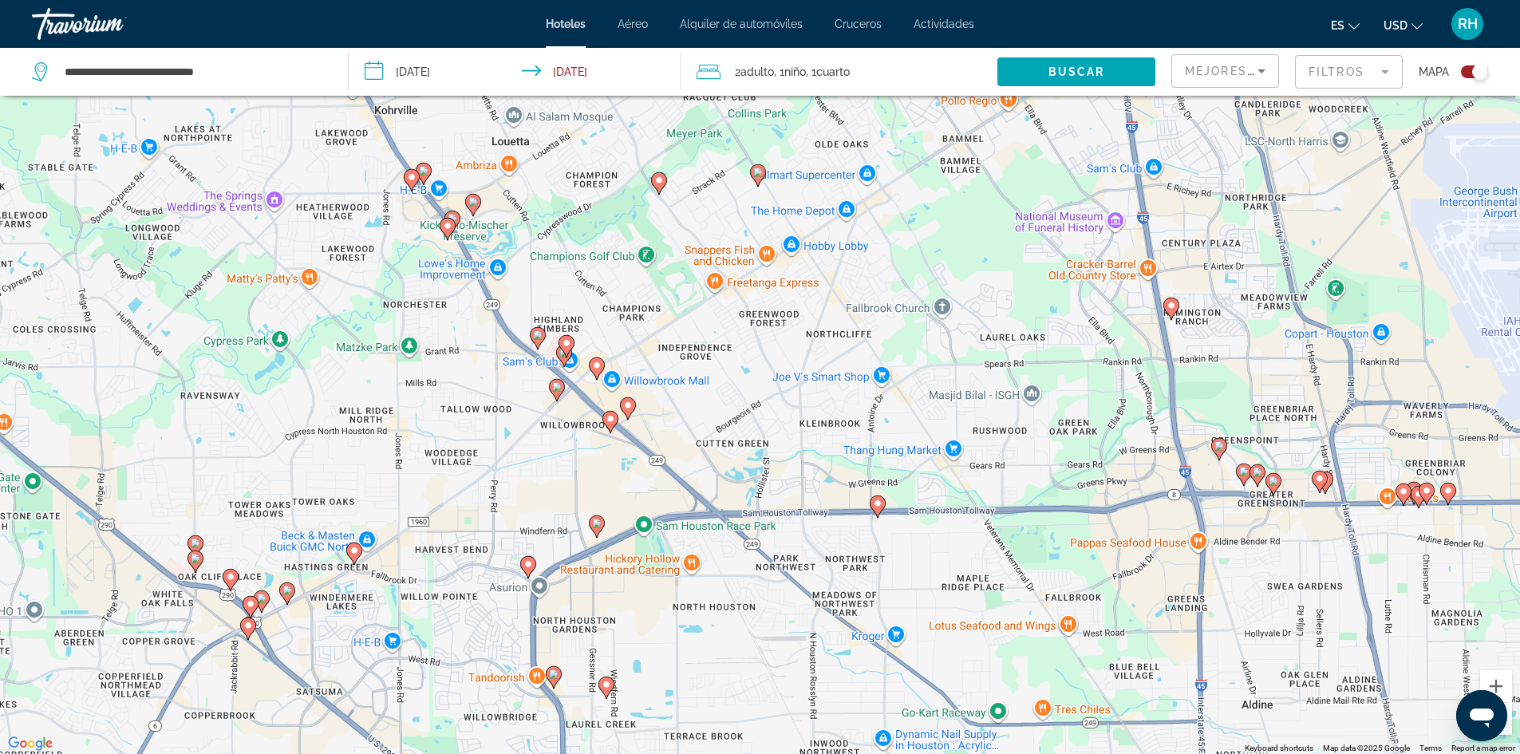
click at [442, 227] on icon "Main content" at bounding box center [447, 228] width 14 height 21
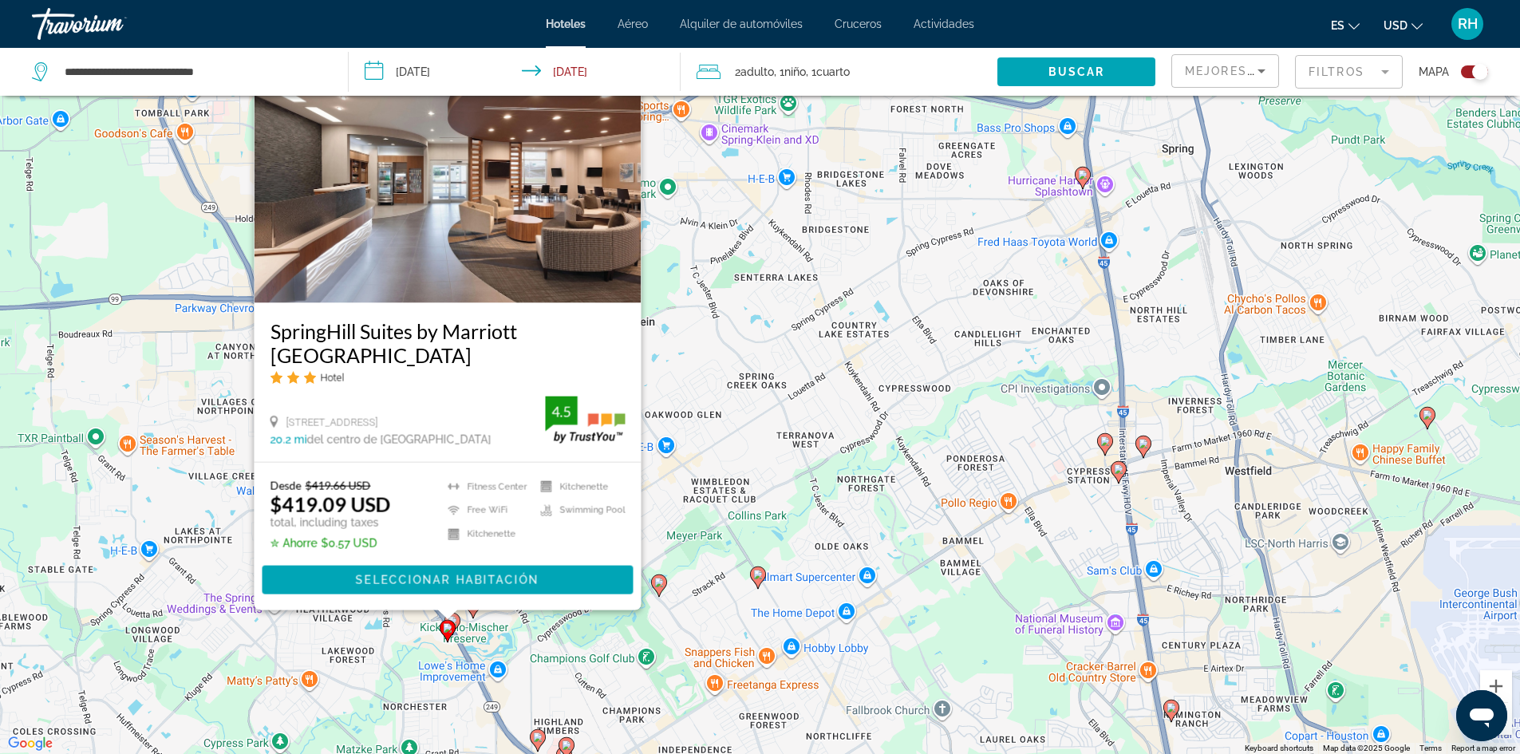
click at [515, 661] on div "To activate drag with keyboard, press Alt + Enter. Once in keyboard drag state,…" at bounding box center [760, 377] width 1520 height 754
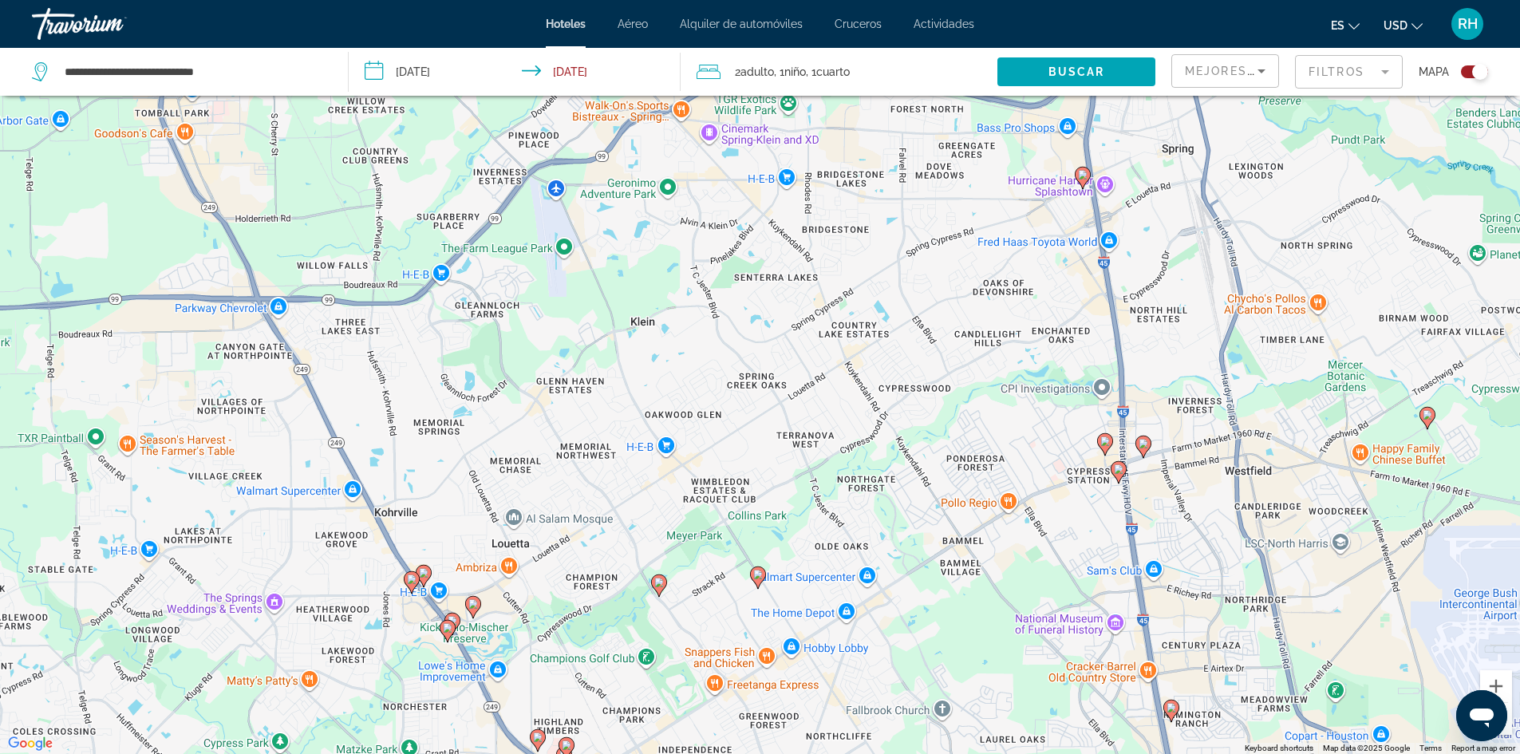
click at [471, 608] on image "Main content" at bounding box center [473, 604] width 10 height 10
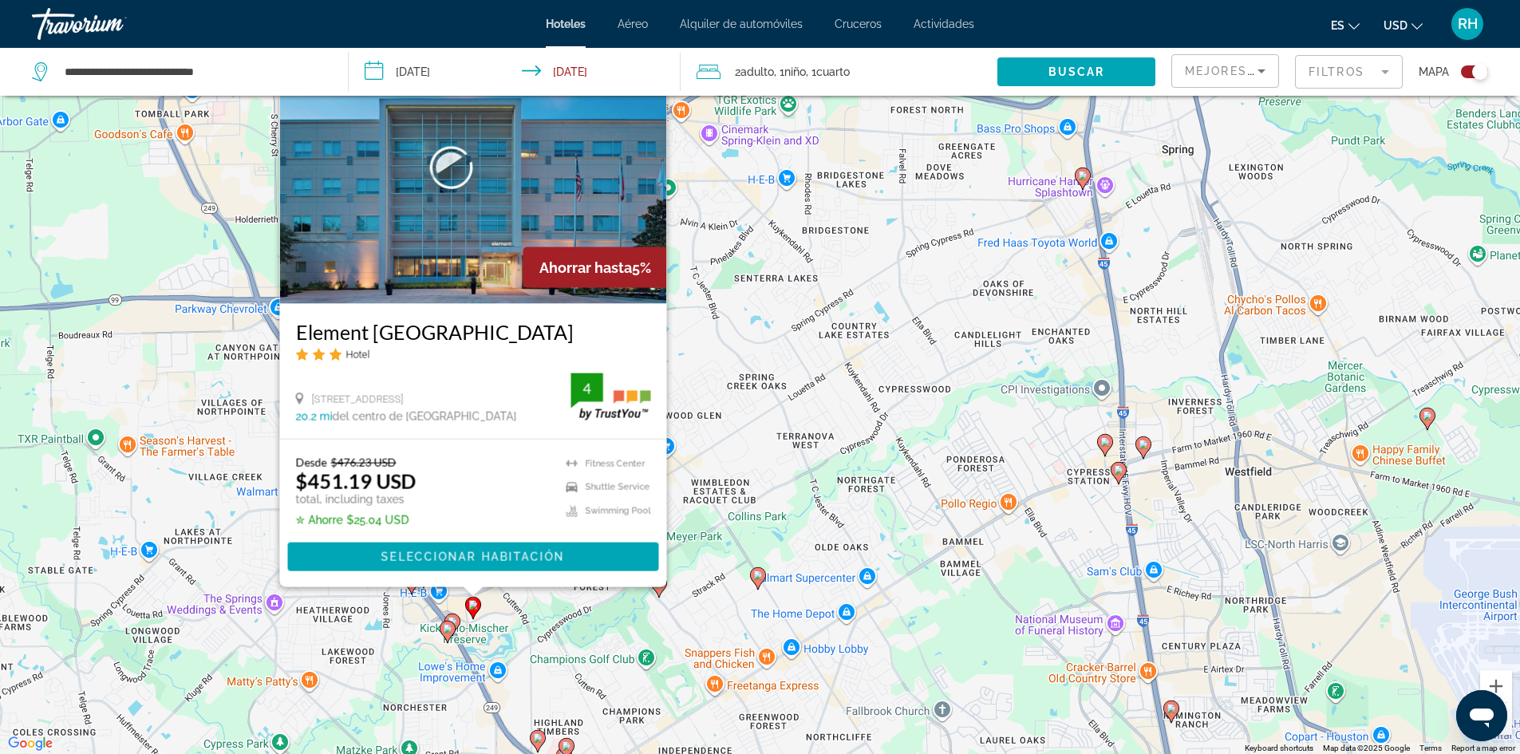
click at [453, 617] on image "Main content" at bounding box center [453, 622] width 10 height 10
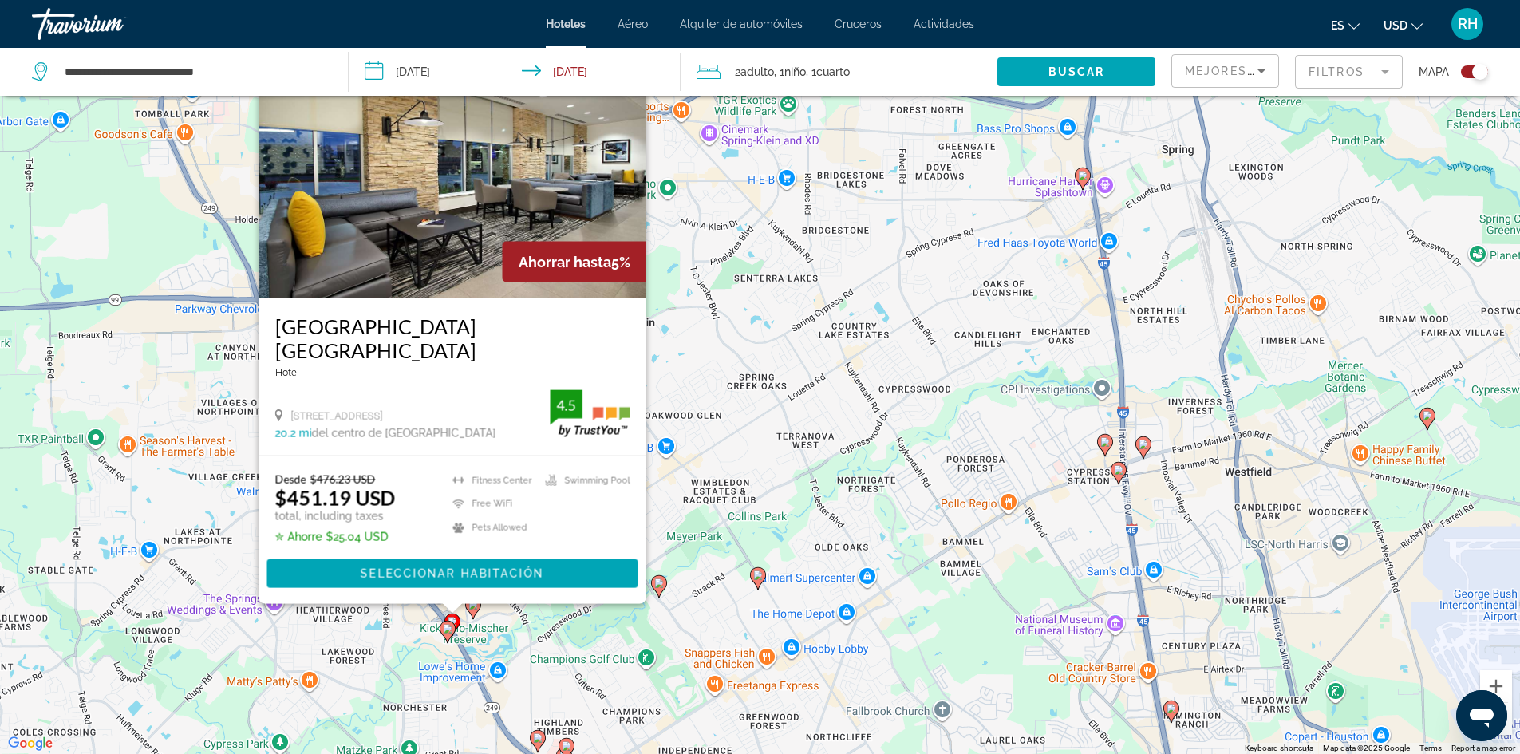
click at [1122, 478] on icon "Main content" at bounding box center [1118, 472] width 16 height 22
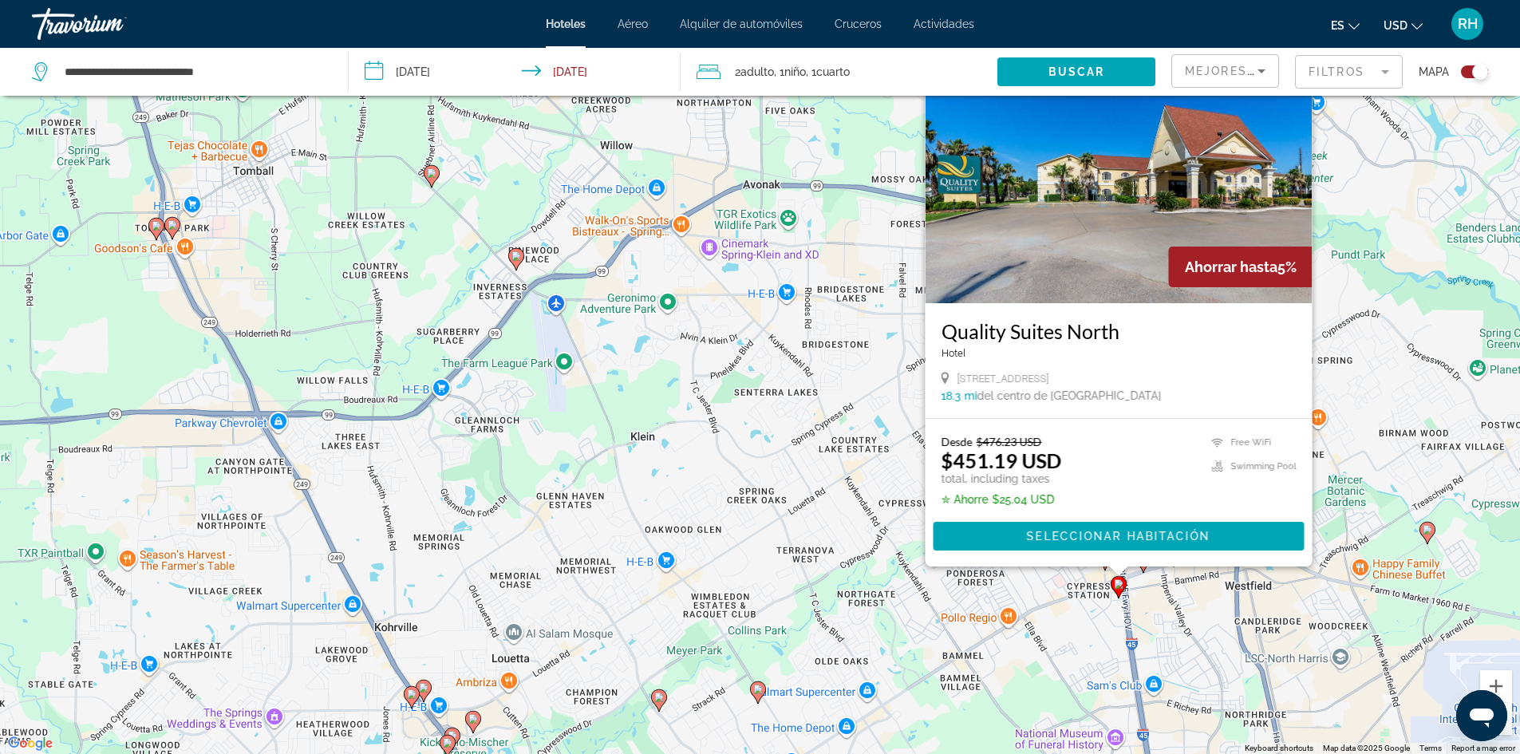
click at [1067, 662] on div "To activate drag with keyboard, press Alt + Enter. Once in keyboard drag state,…" at bounding box center [760, 377] width 1520 height 754
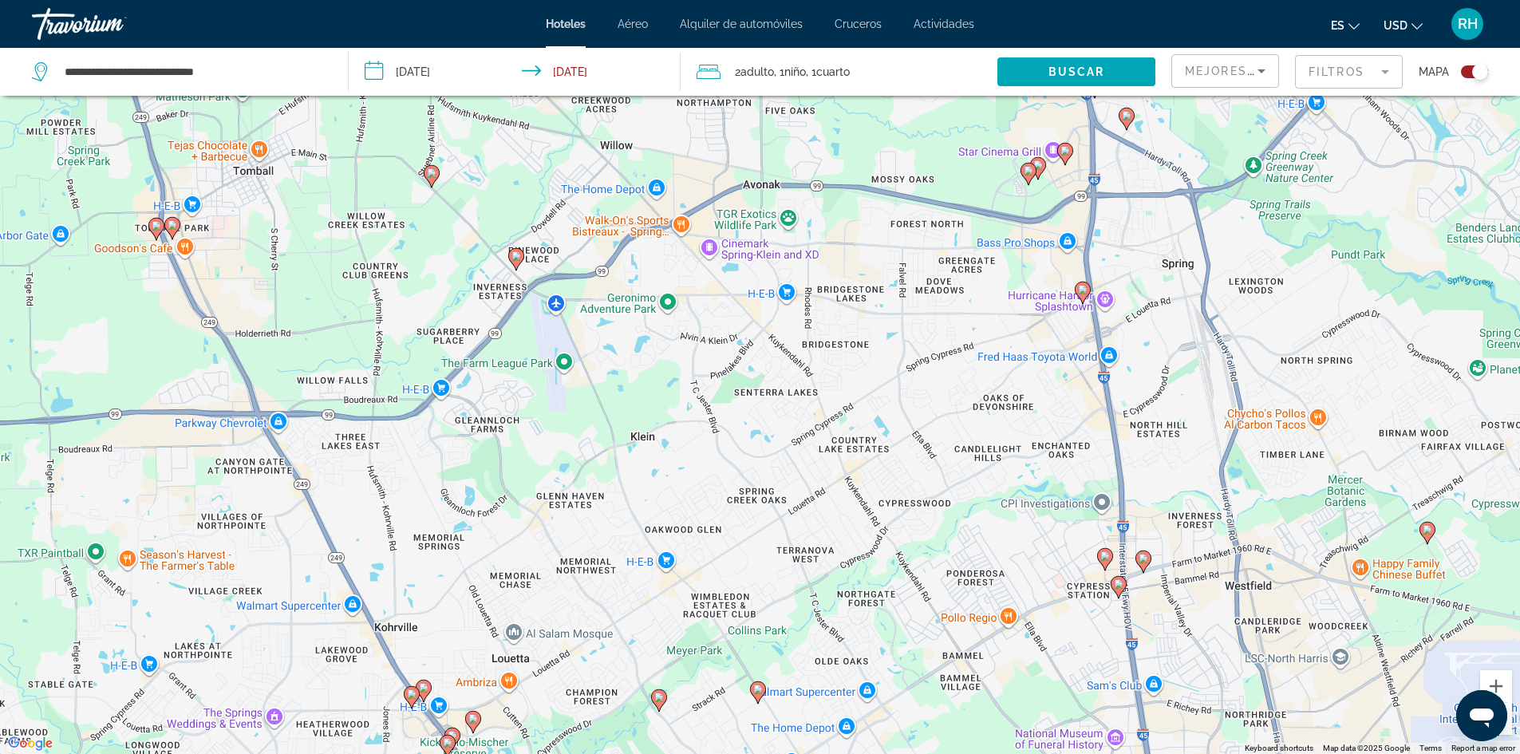
click at [1104, 557] on image "Main content" at bounding box center [1105, 556] width 10 height 10
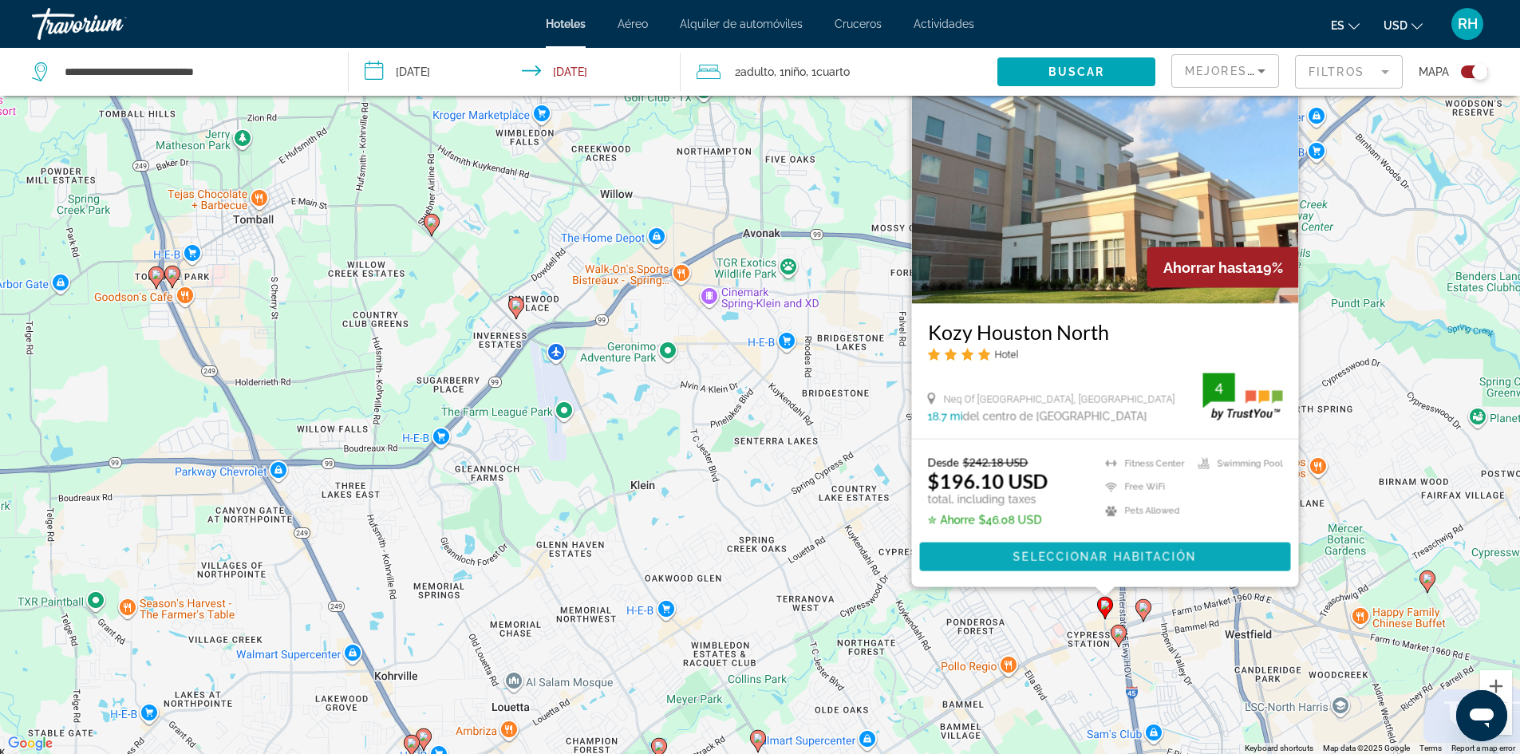
click at [1144, 563] on span "Main content" at bounding box center [1104, 557] width 371 height 38
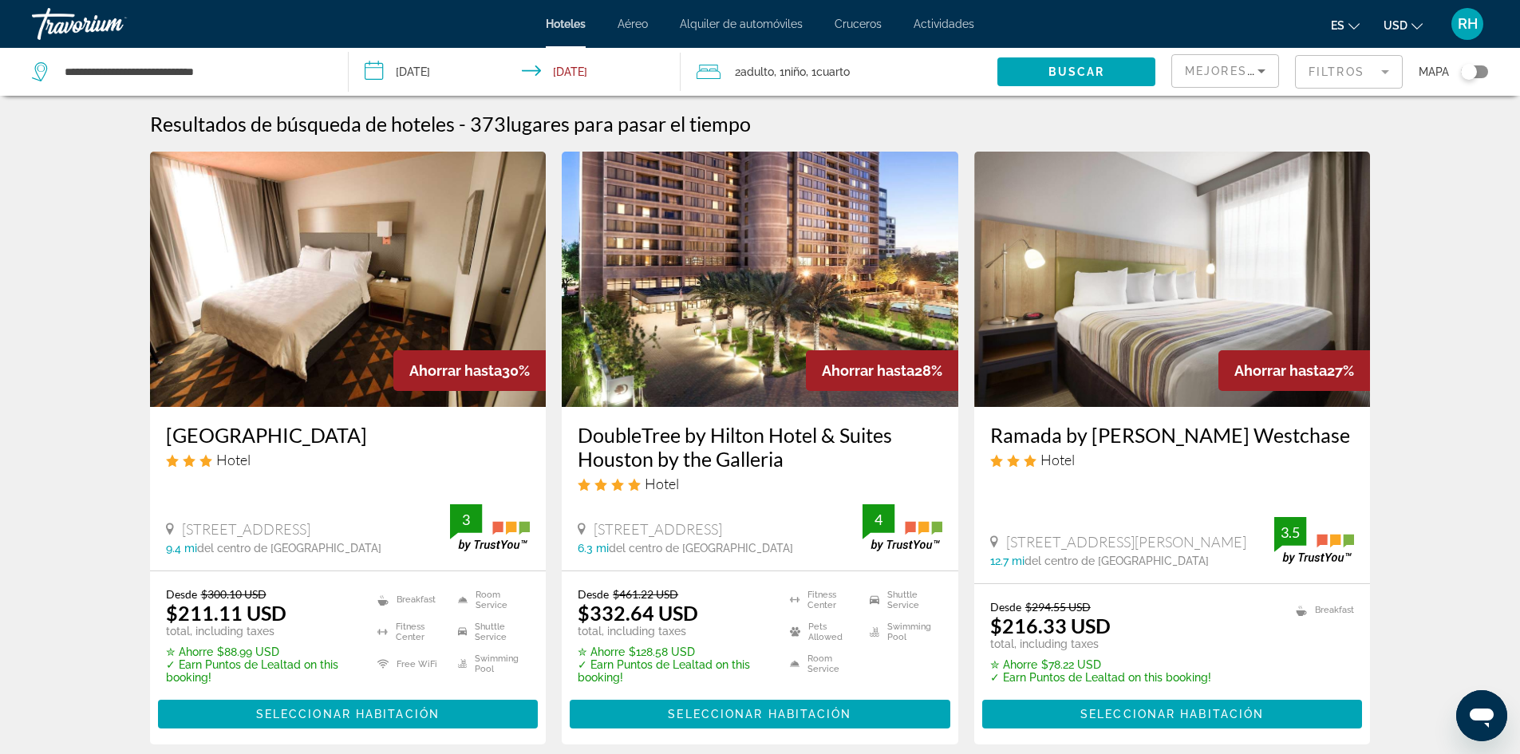
click at [1467, 77] on div "Toggle map" at bounding box center [1469, 72] width 16 height 16
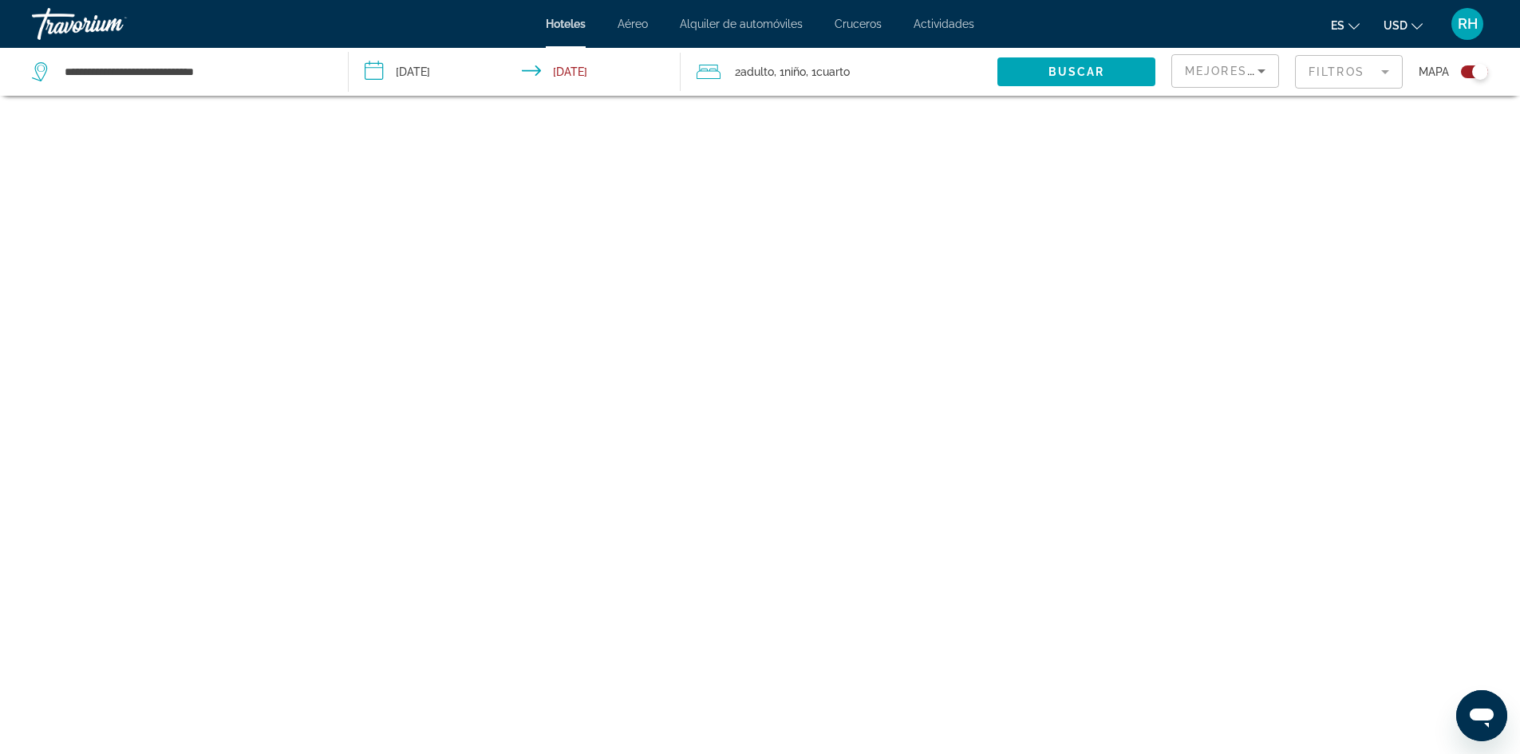
scroll to position [96, 0]
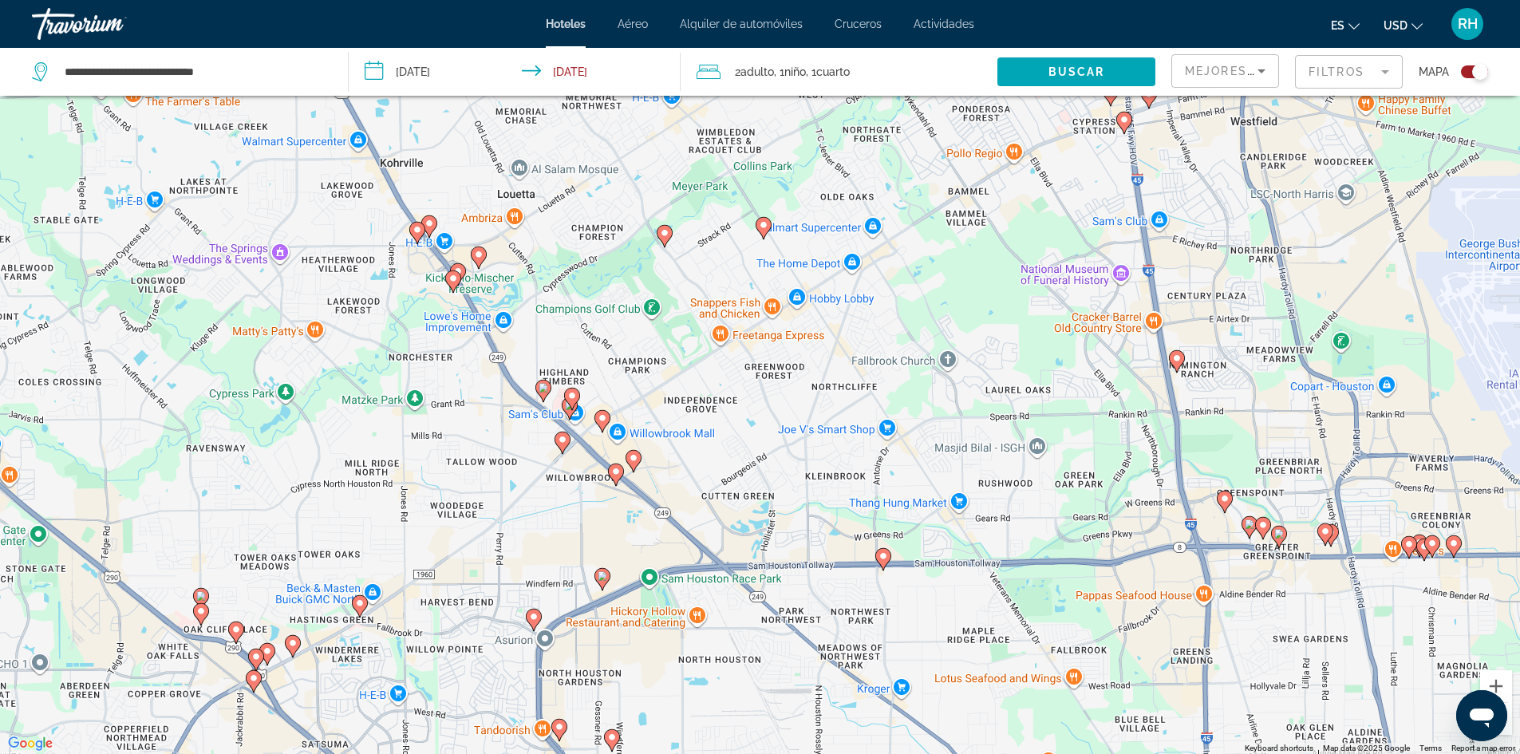
drag, startPoint x: 736, startPoint y: 506, endPoint x: 1034, endPoint y: 461, distance: 300.9
click at [1034, 461] on div "To activate drag with keyboard, press Alt + Enter. Once in keyboard drag state,…" at bounding box center [760, 377] width 1520 height 754
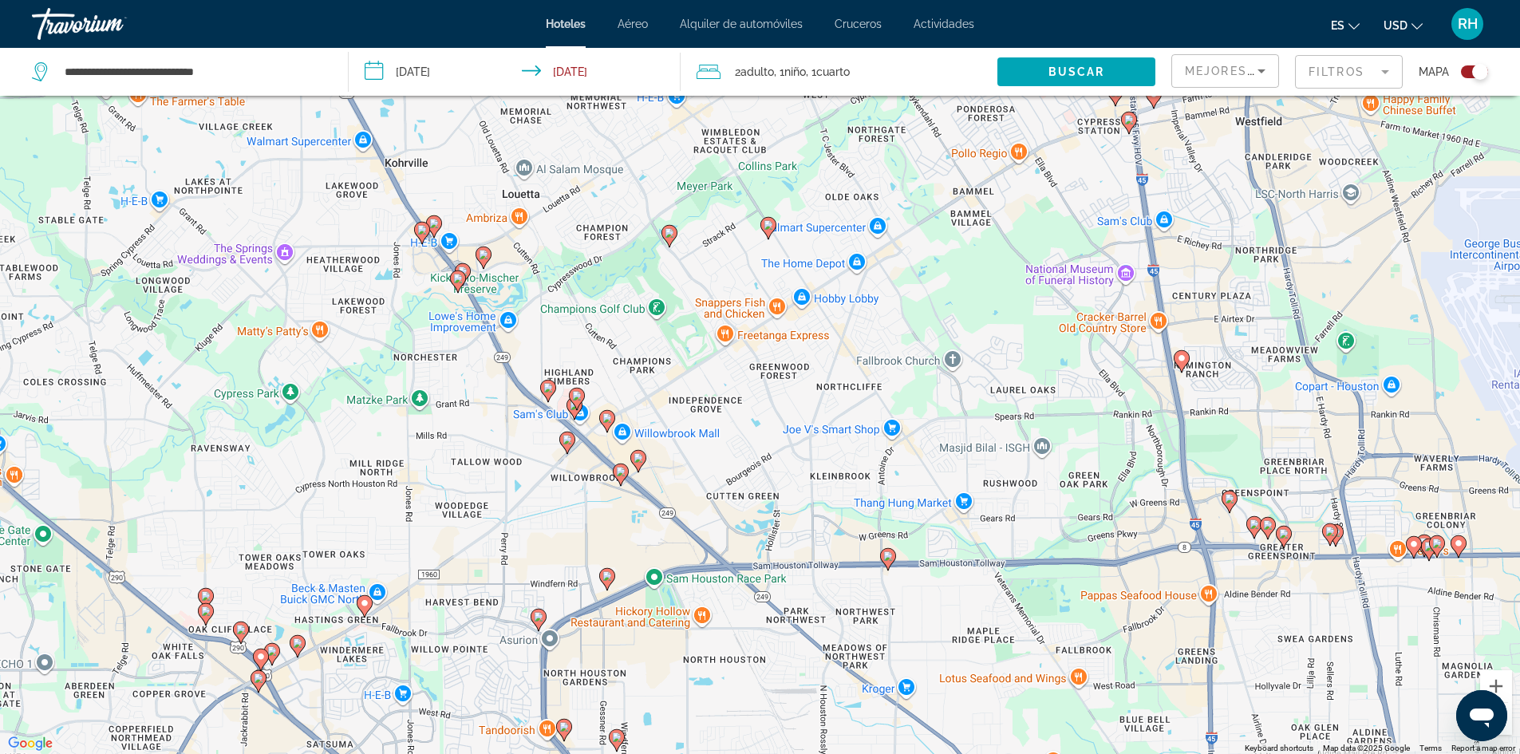
click at [604, 573] on image "Main content" at bounding box center [607, 576] width 10 height 10
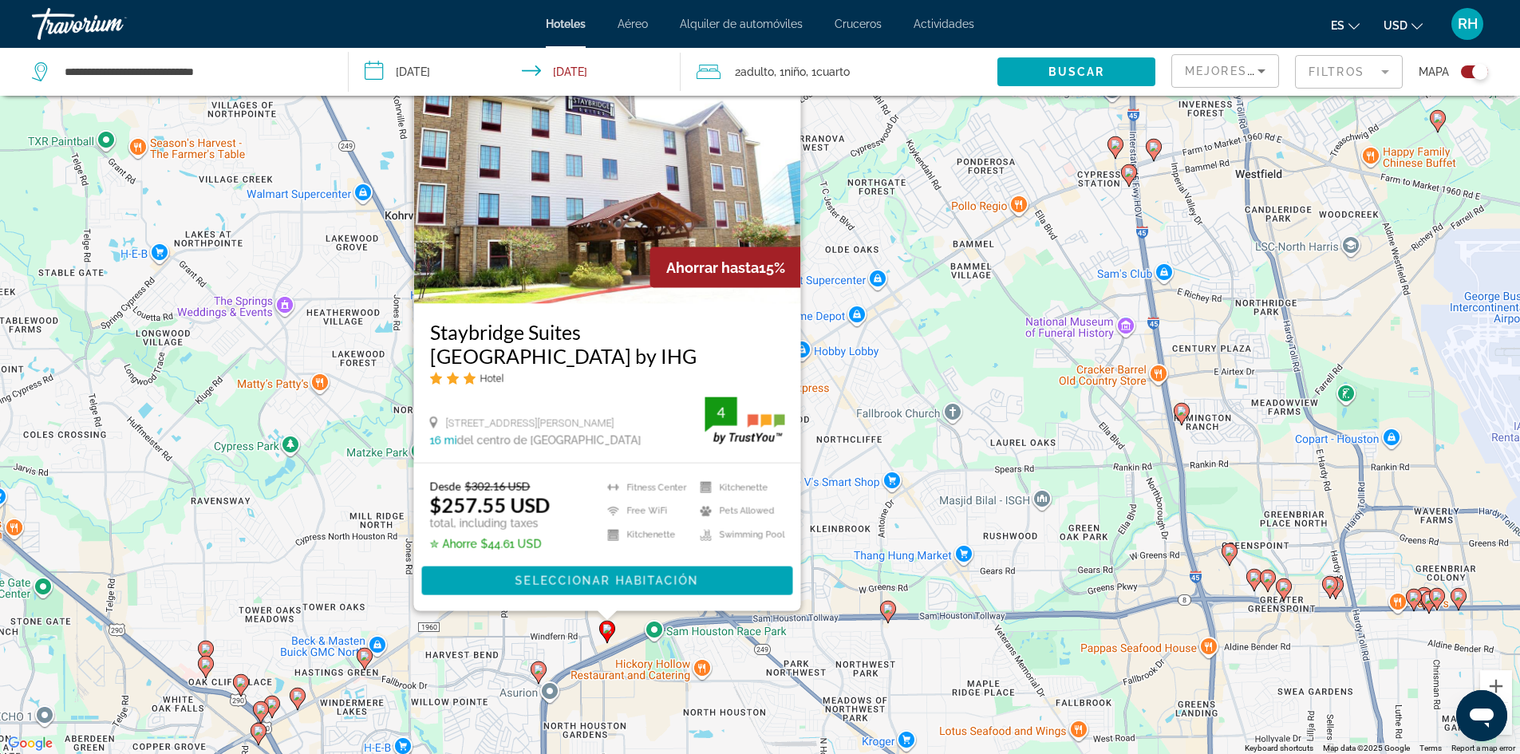
click at [887, 617] on icon "Main content" at bounding box center [887, 611] width 14 height 21
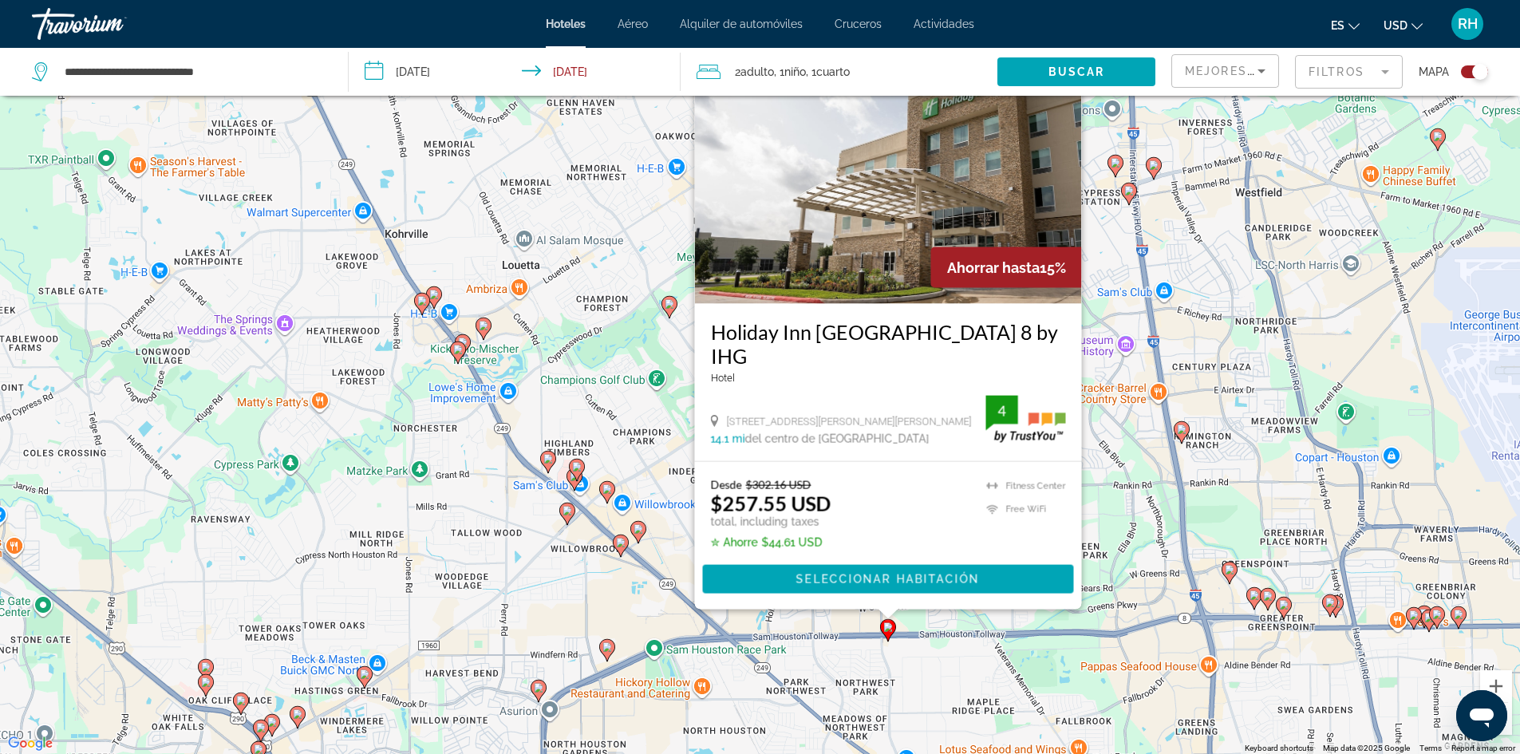
click at [1340, 74] on mat-form-field "Filtros" at bounding box center [1349, 72] width 108 height 34
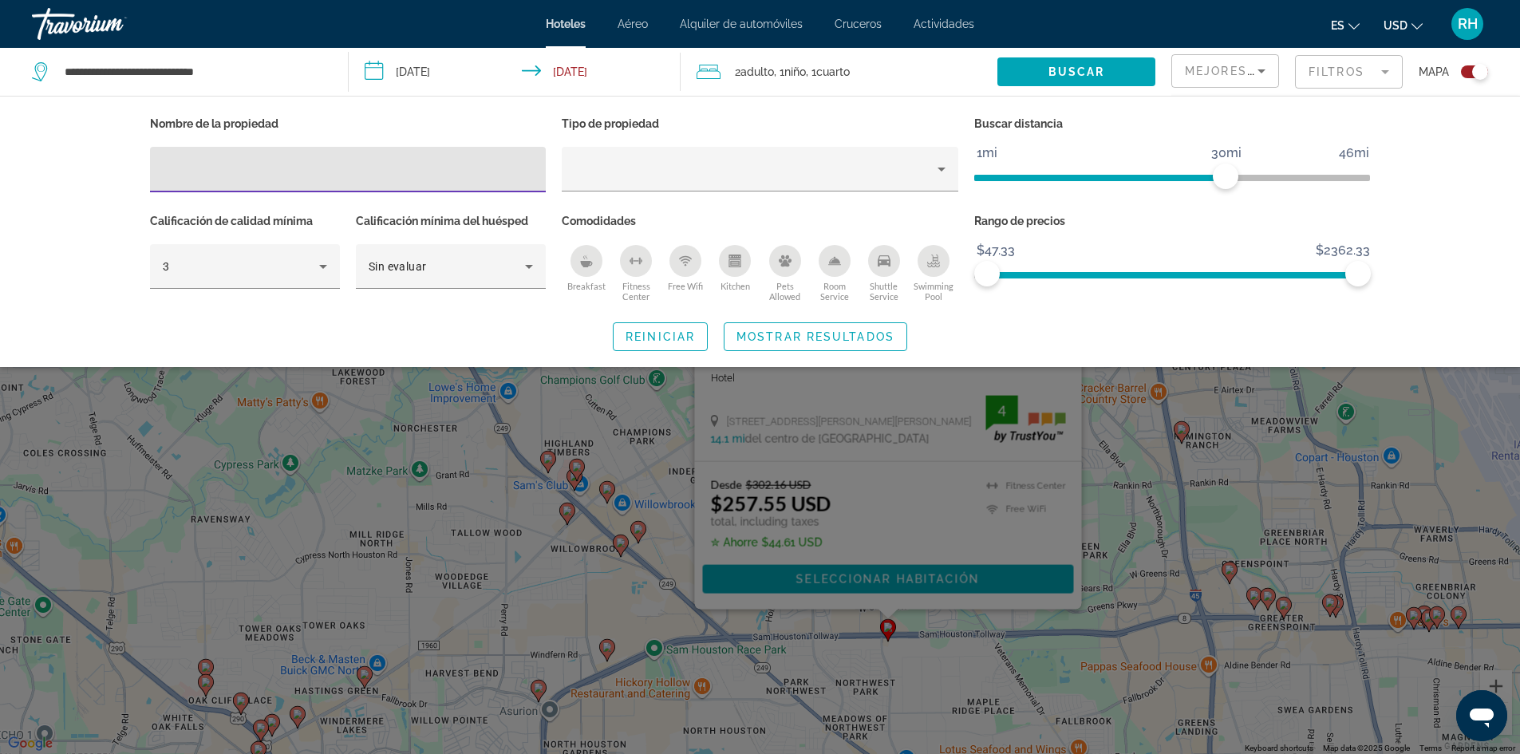
click at [594, 270] on div "Breakfast" at bounding box center [586, 261] width 32 height 32
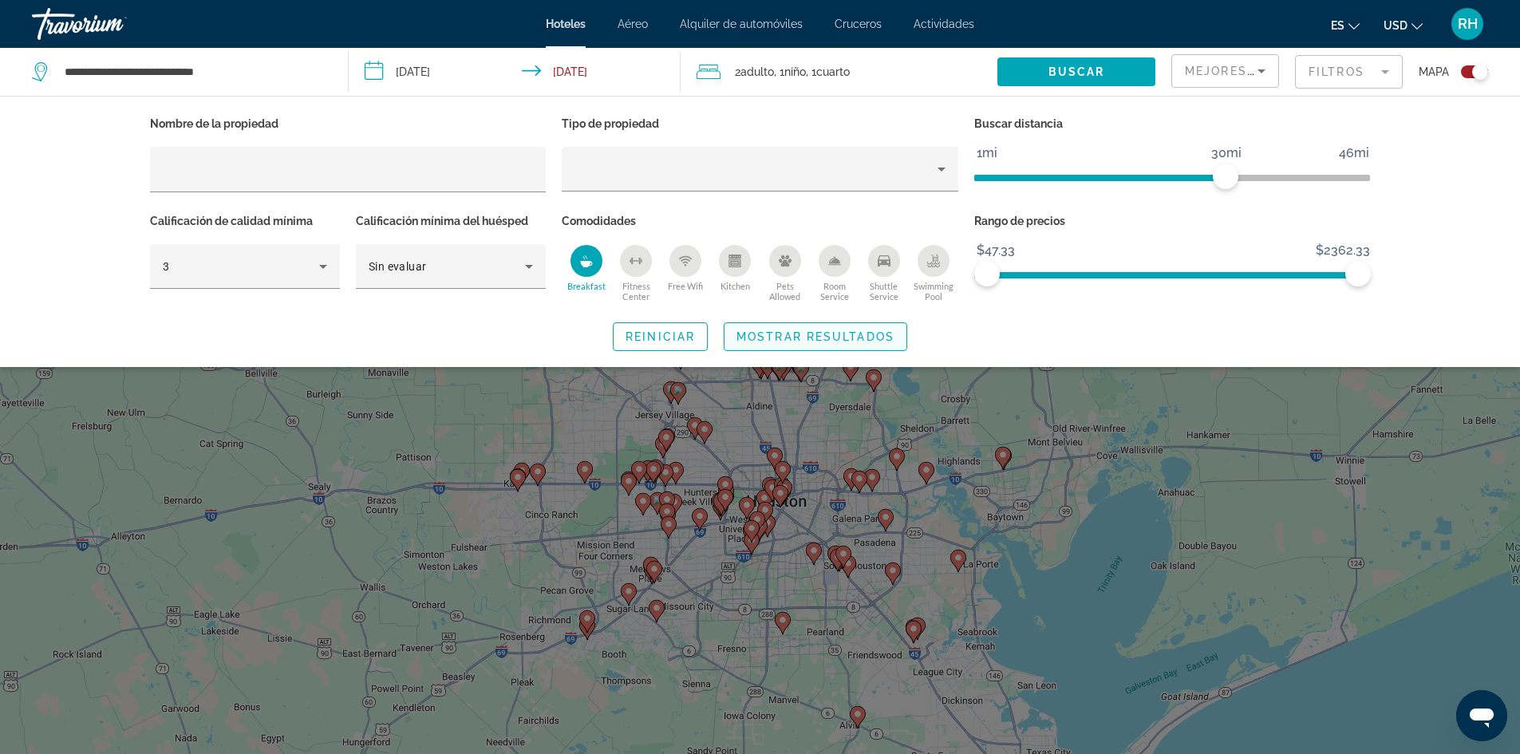
click at [840, 337] on span "Mostrar resultados" at bounding box center [815, 336] width 158 height 13
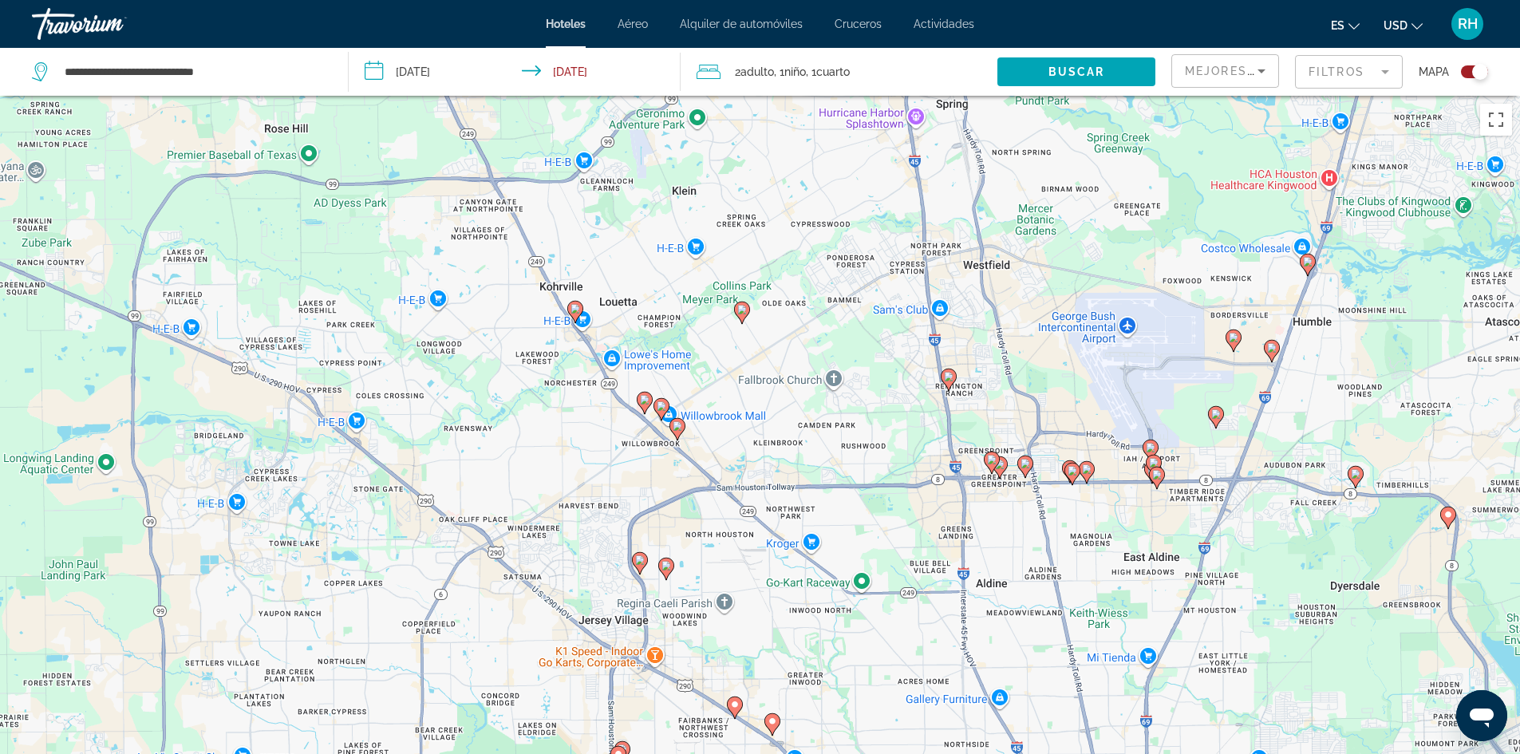
click at [572, 310] on image "Main content" at bounding box center [575, 309] width 10 height 10
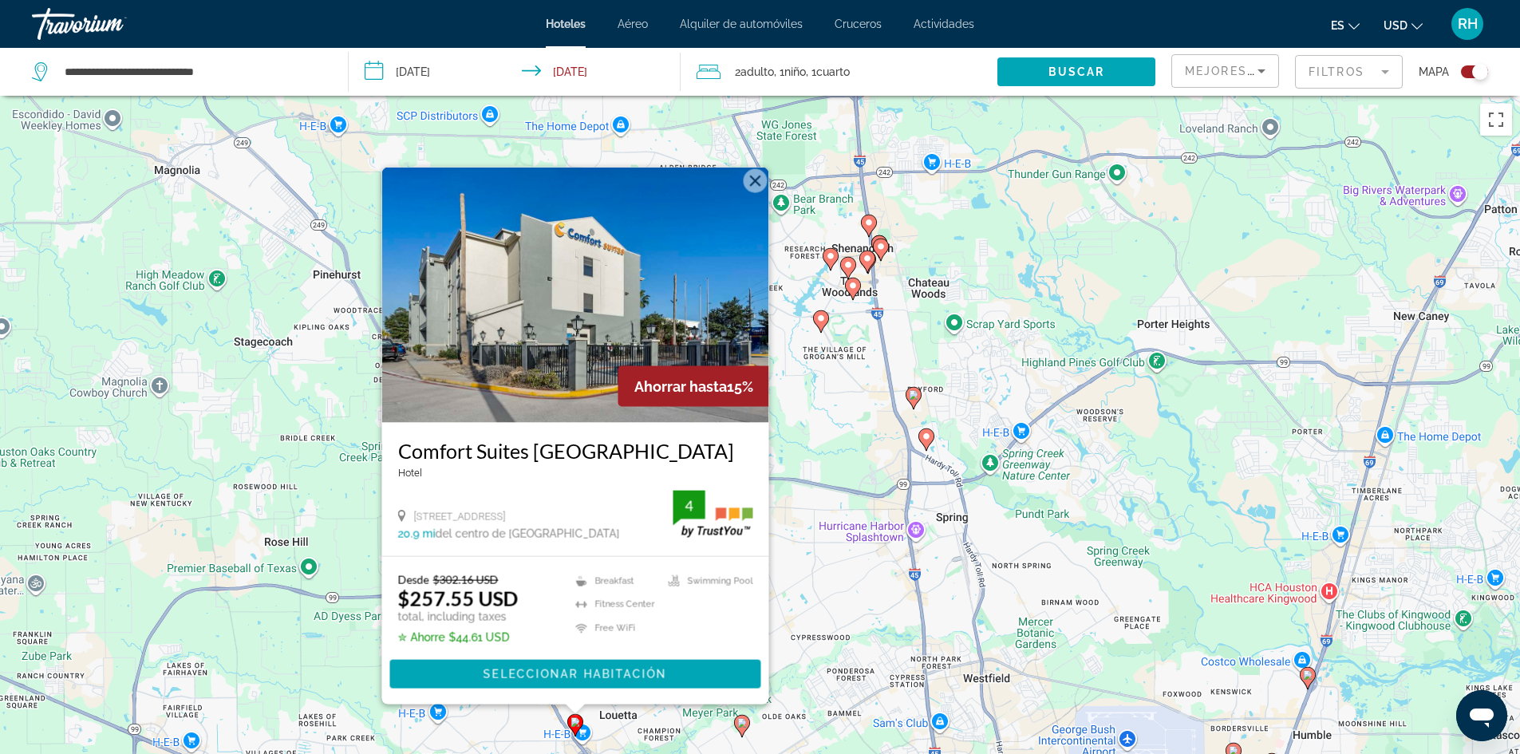
click at [763, 168] on button "Close" at bounding box center [755, 180] width 24 height 24
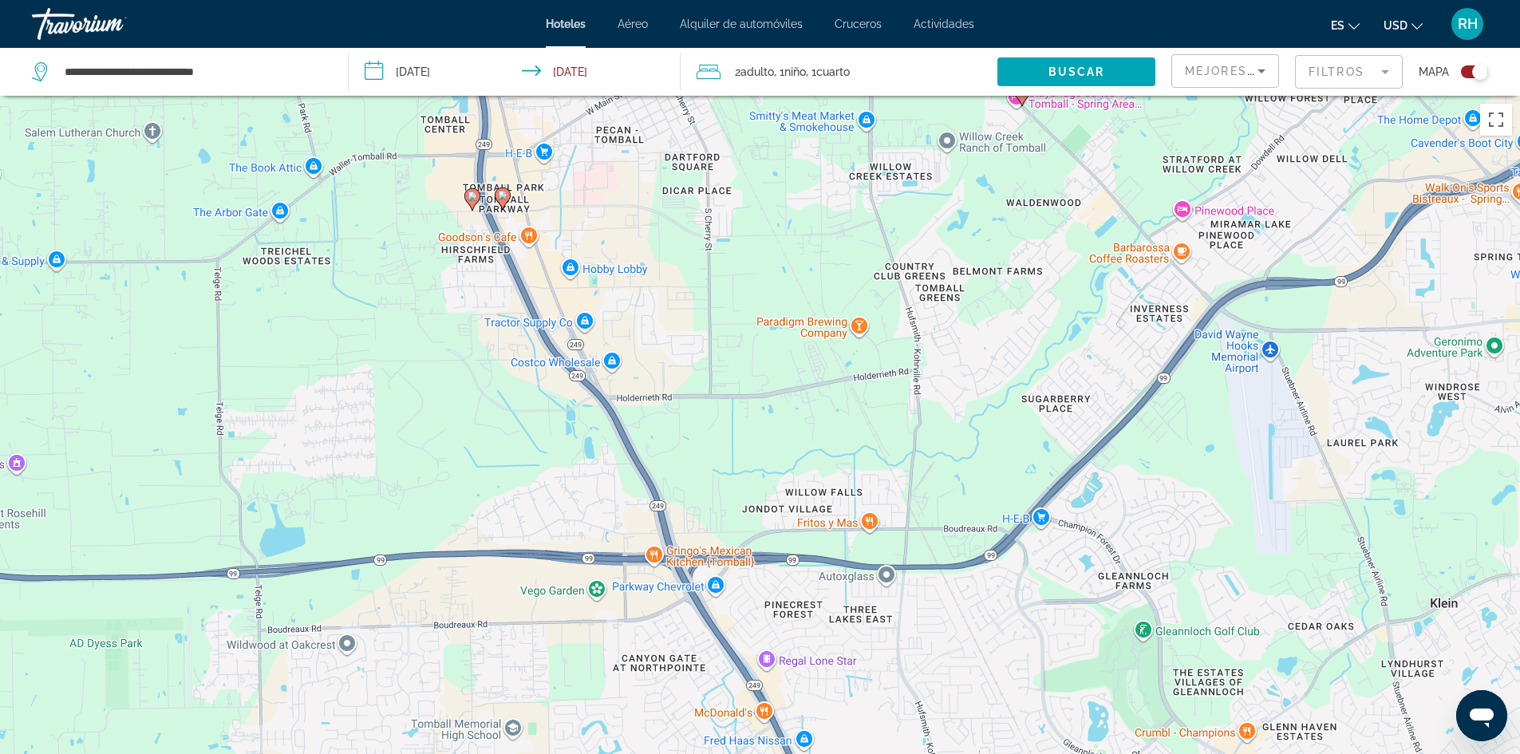
drag, startPoint x: 521, startPoint y: 537, endPoint x: 842, endPoint y: 420, distance: 341.9
click at [896, 470] on div "To activate drag with keyboard, press Alt + Enter. Once in keyboard drag state,…" at bounding box center [760, 473] width 1520 height 754
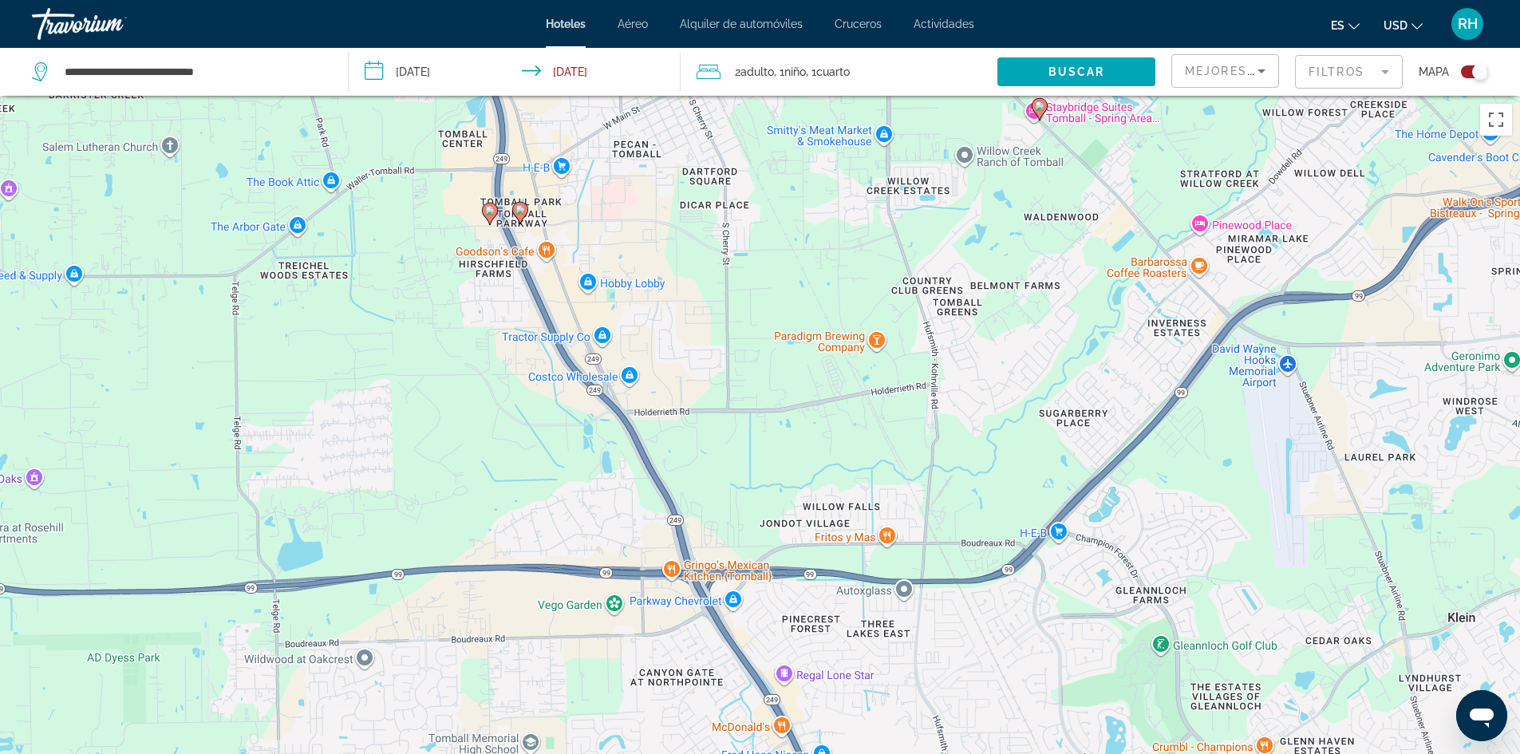
click at [522, 216] on icon "Main content" at bounding box center [519, 212] width 14 height 21
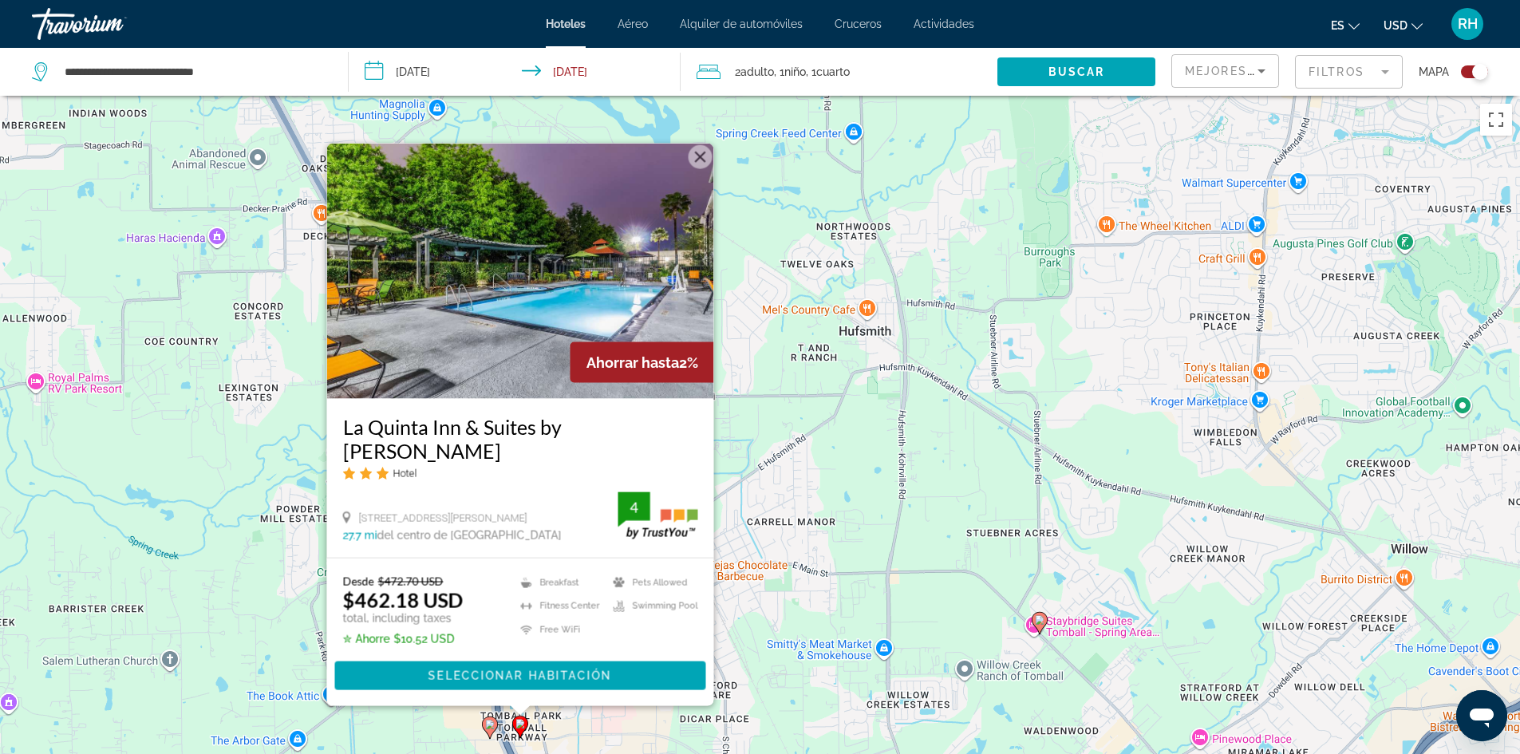
click at [491, 730] on icon "Main content" at bounding box center [489, 726] width 14 height 21
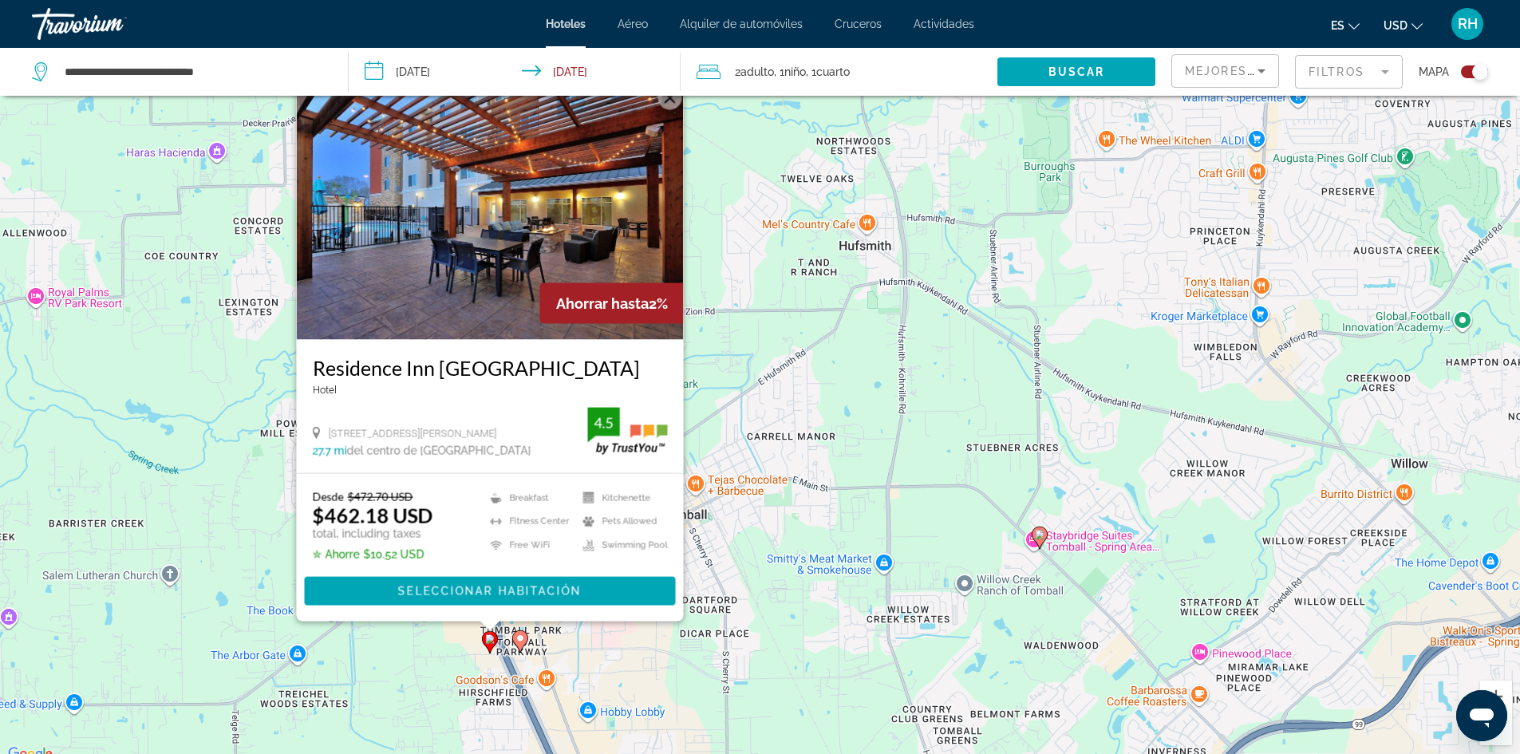
scroll to position [191, 0]
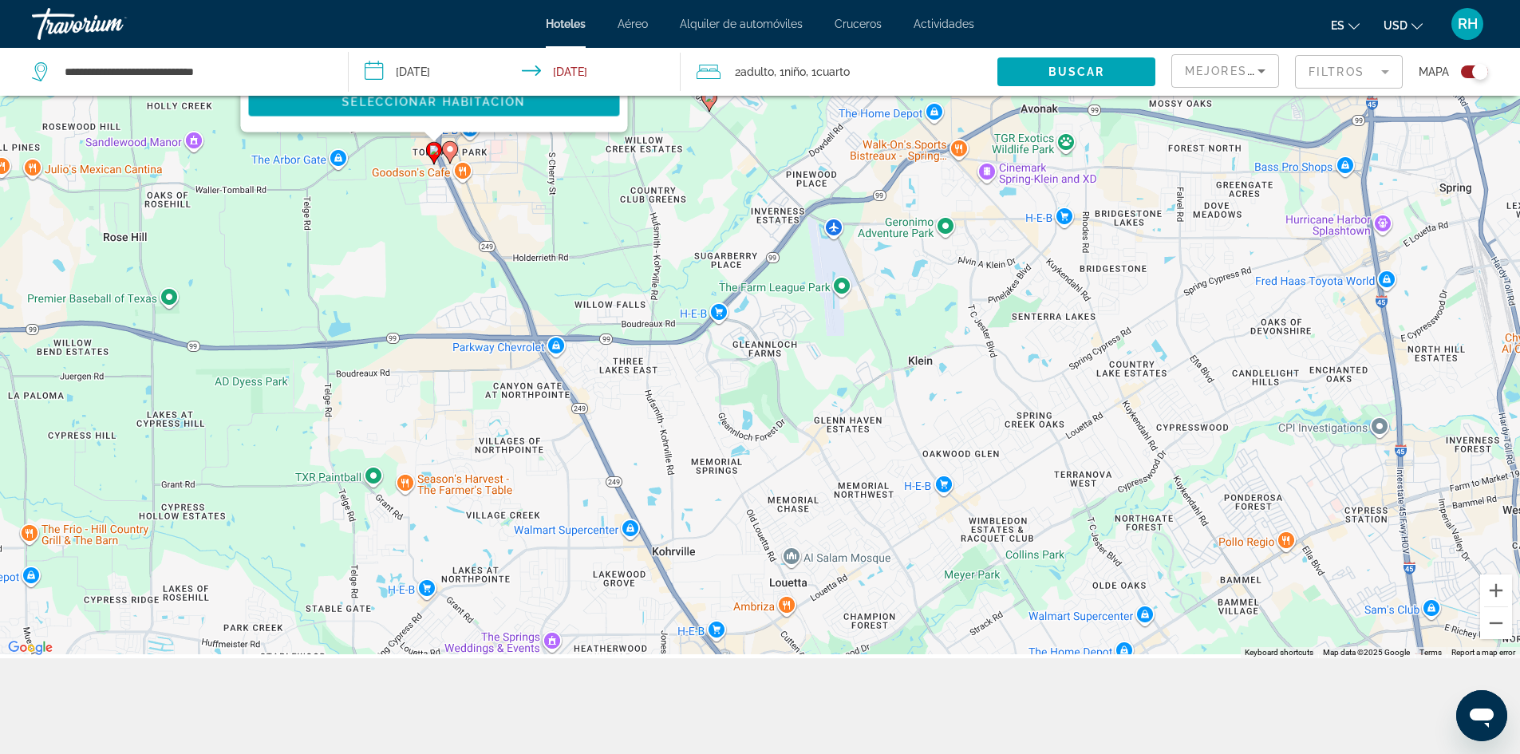
drag, startPoint x: 811, startPoint y: 643, endPoint x: 611, endPoint y: 188, distance: 496.8
click at [611, 188] on div "To activate drag with keyboard, press Alt + Enter. Once in keyboard drag state,…" at bounding box center [760, 281] width 1520 height 754
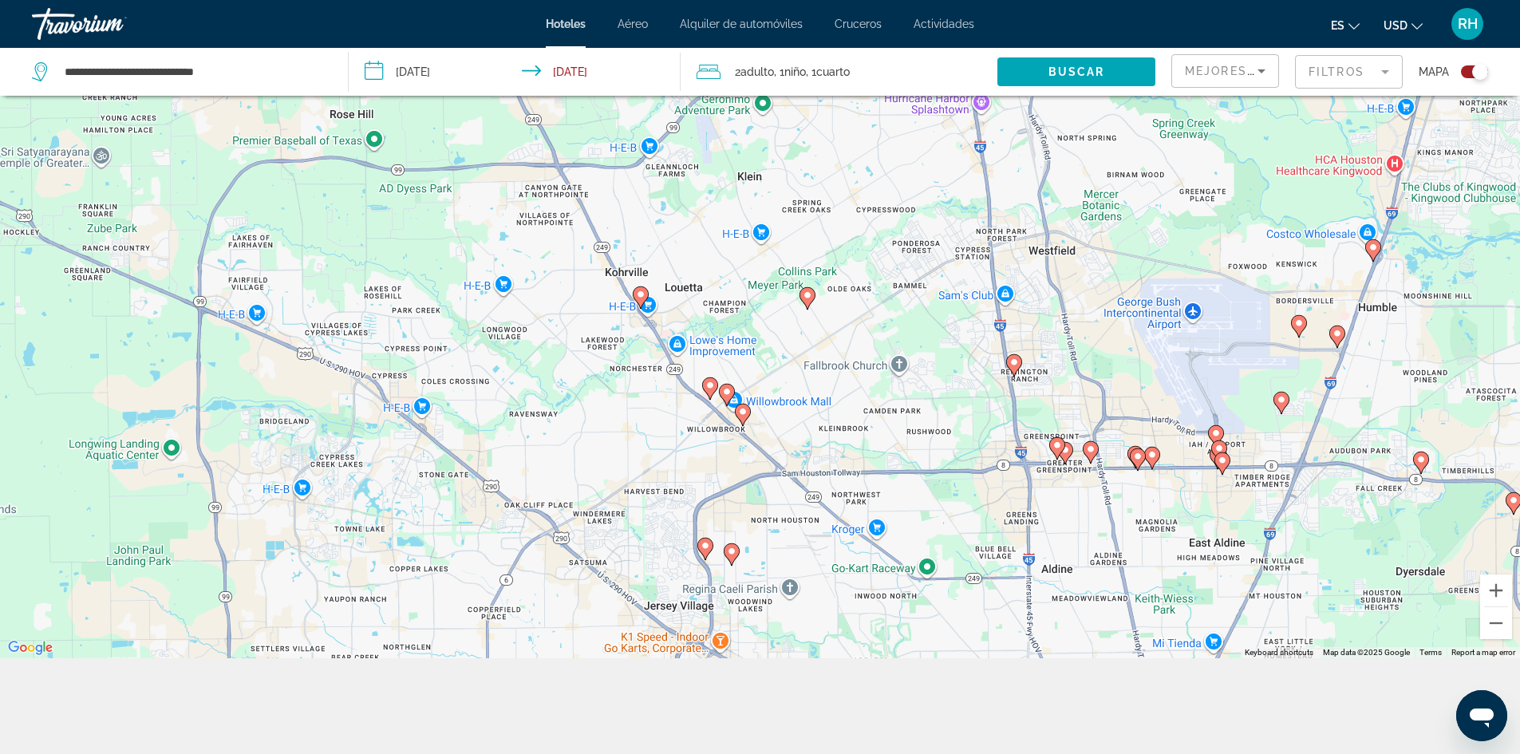
drag, startPoint x: 766, startPoint y: 571, endPoint x: 688, endPoint y: 348, distance: 236.4
click at [688, 348] on div "To activate drag with keyboard, press Alt + Enter. Once in keyboard drag state,…" at bounding box center [760, 281] width 1520 height 754
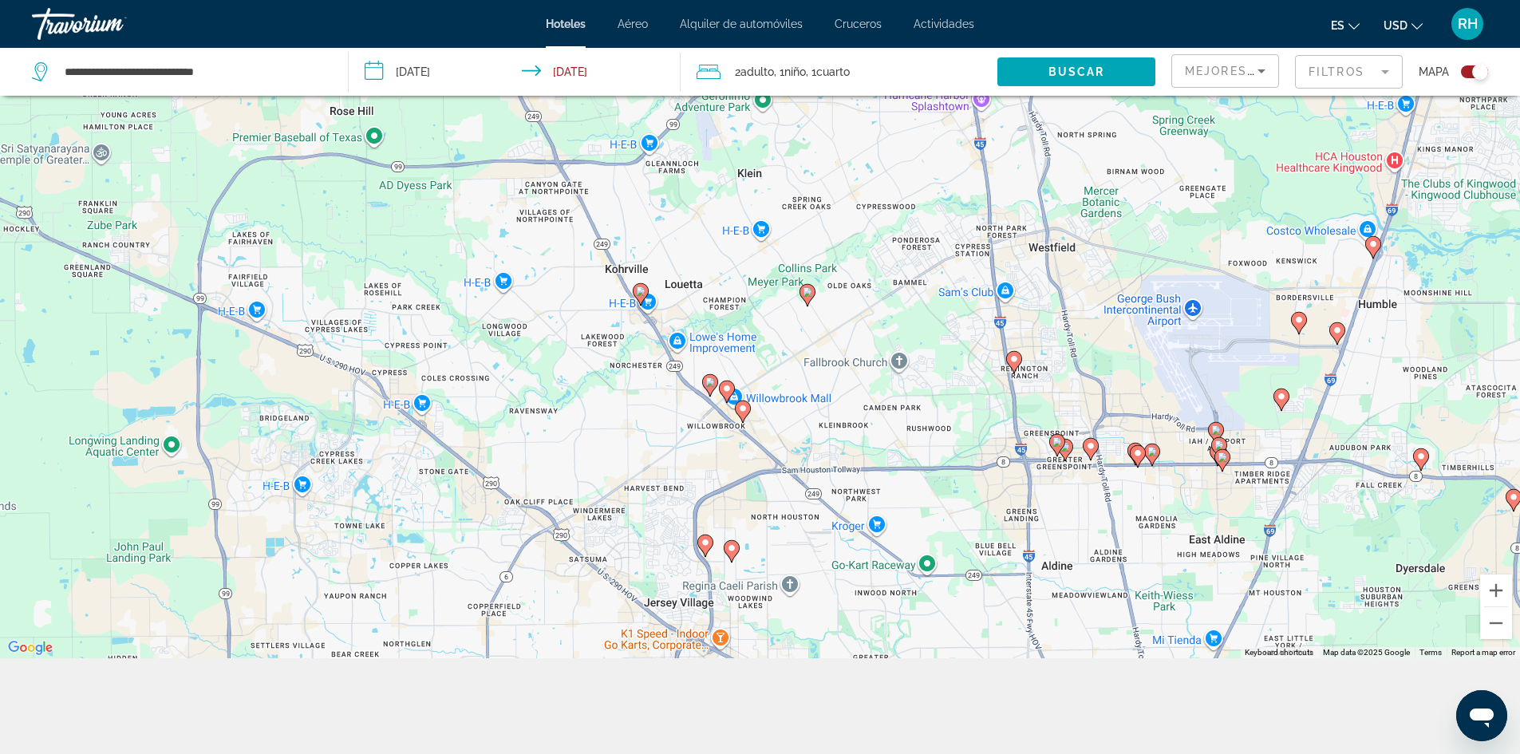
click at [709, 388] on icon "Main content" at bounding box center [709, 384] width 14 height 21
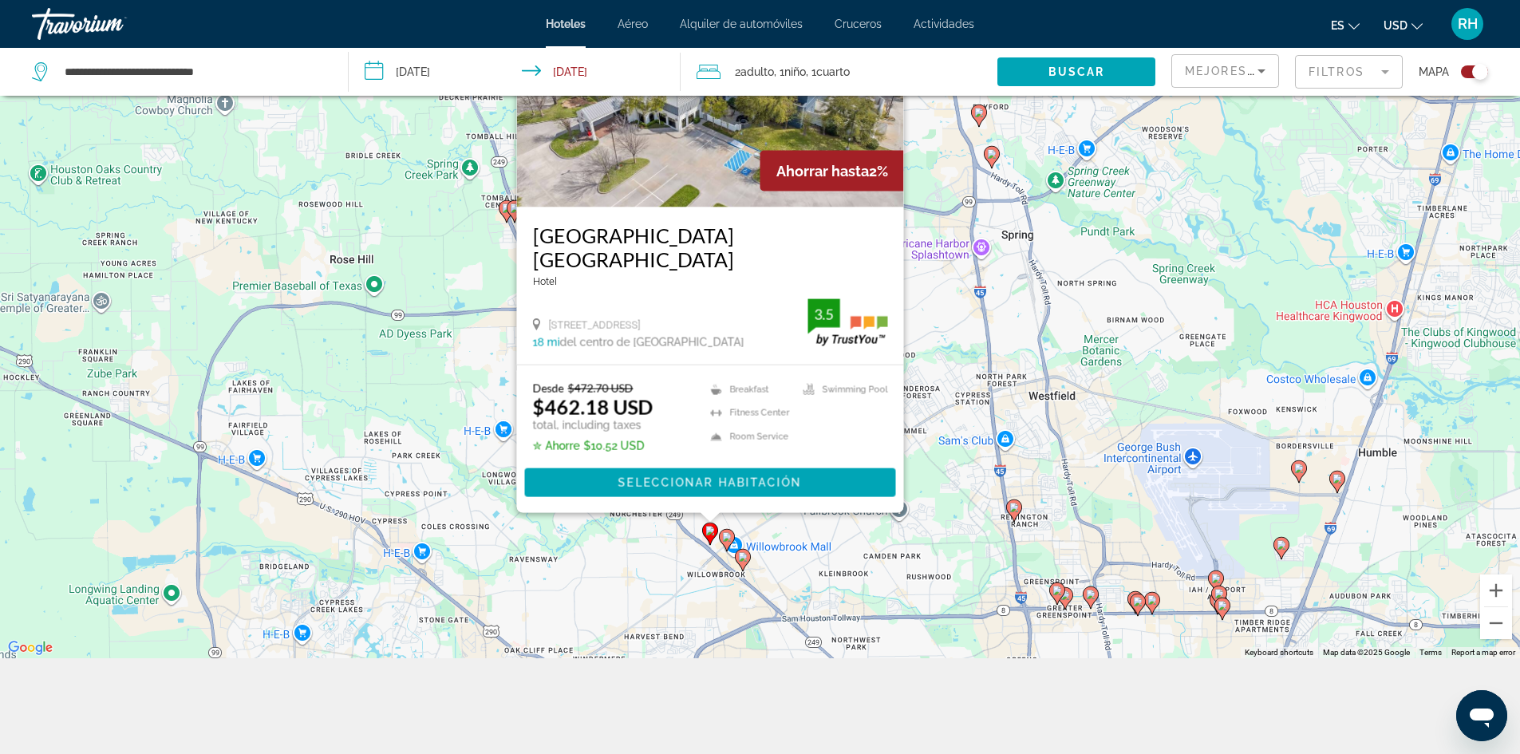
click at [724, 542] on icon "Main content" at bounding box center [726, 539] width 14 height 21
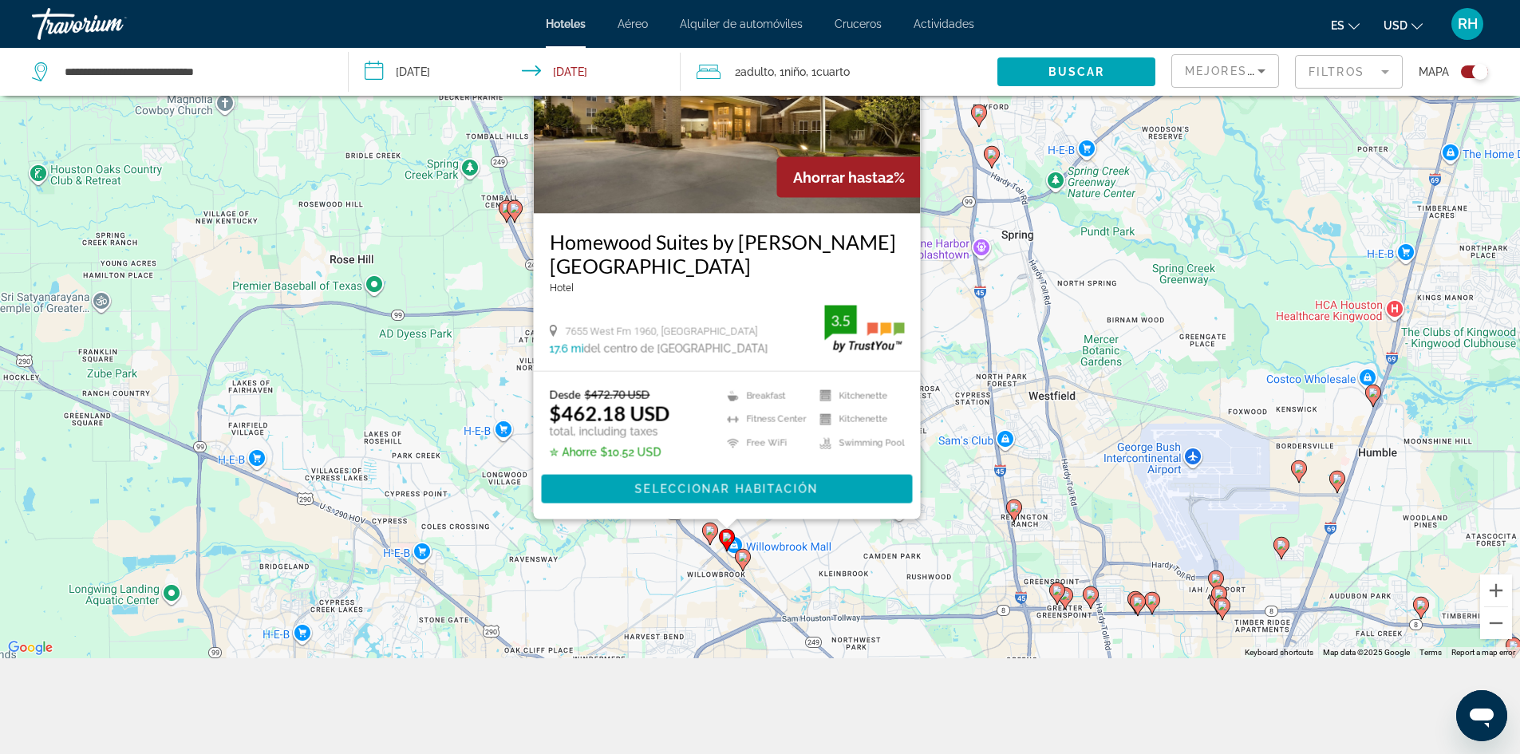
click at [743, 570] on icon "Main content" at bounding box center [742, 559] width 14 height 21
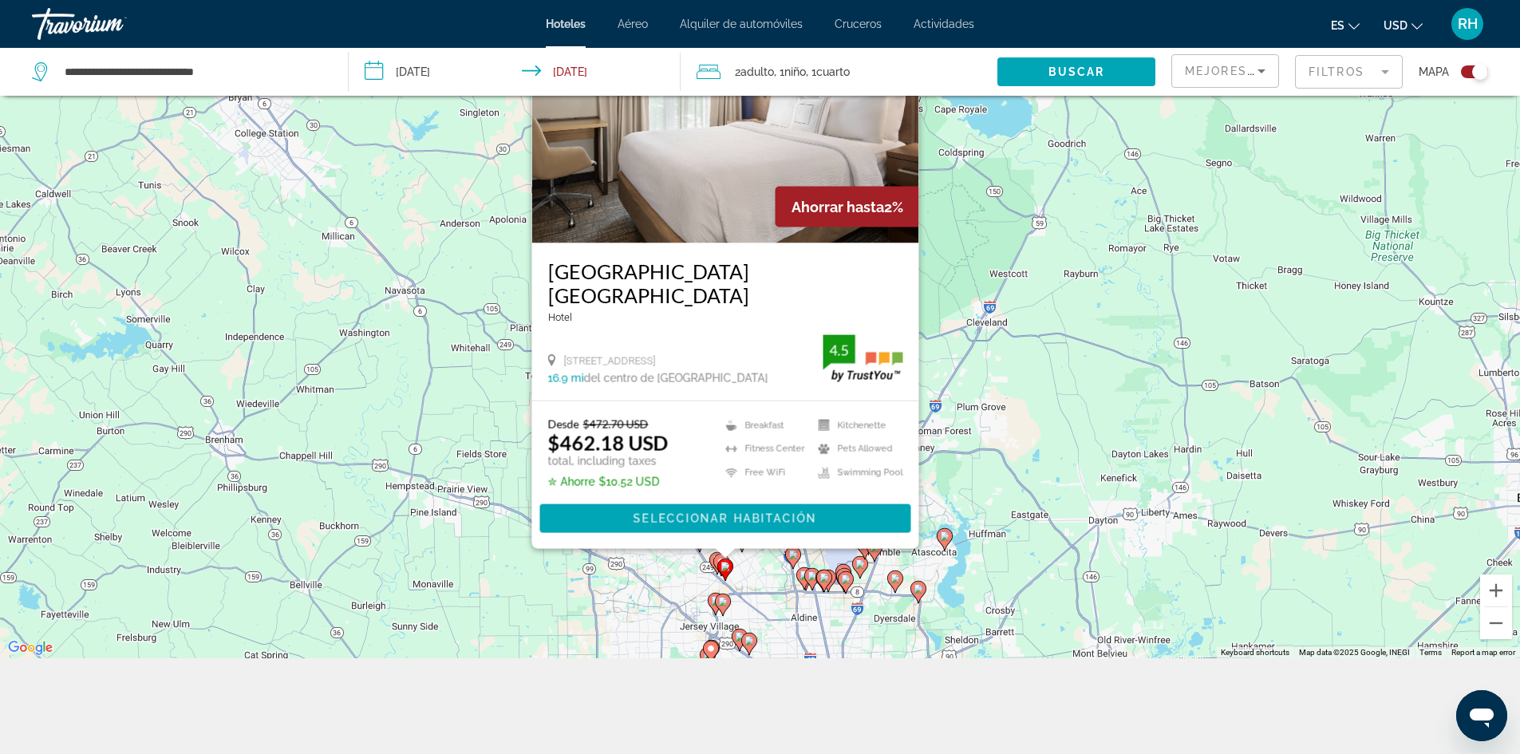
click at [1018, 198] on div "To activate drag with keyboard, press Alt + Enter. Once in keyboard drag state,…" at bounding box center [760, 281] width 1520 height 754
